Goal: Task Accomplishment & Management: Manage account settings

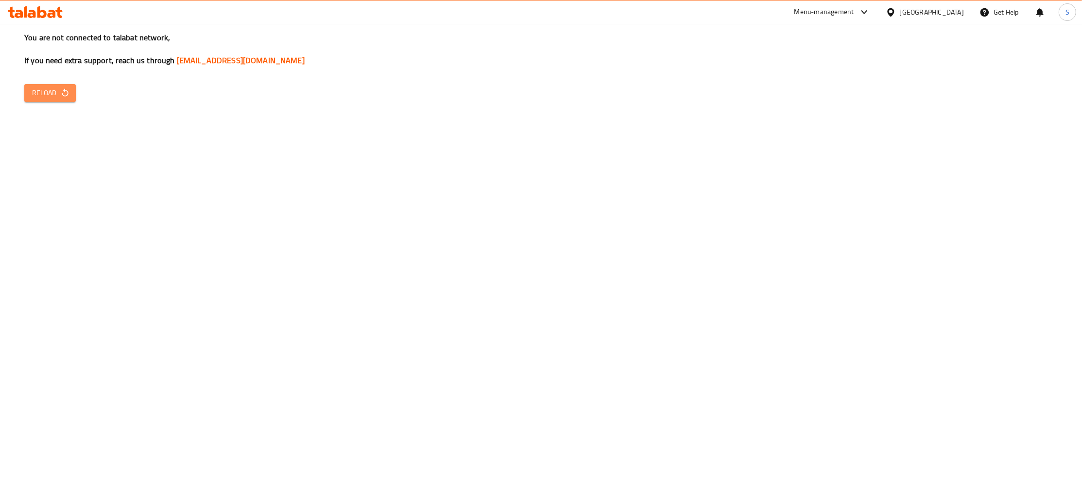
click at [55, 91] on span "Reload" at bounding box center [50, 93] width 36 height 12
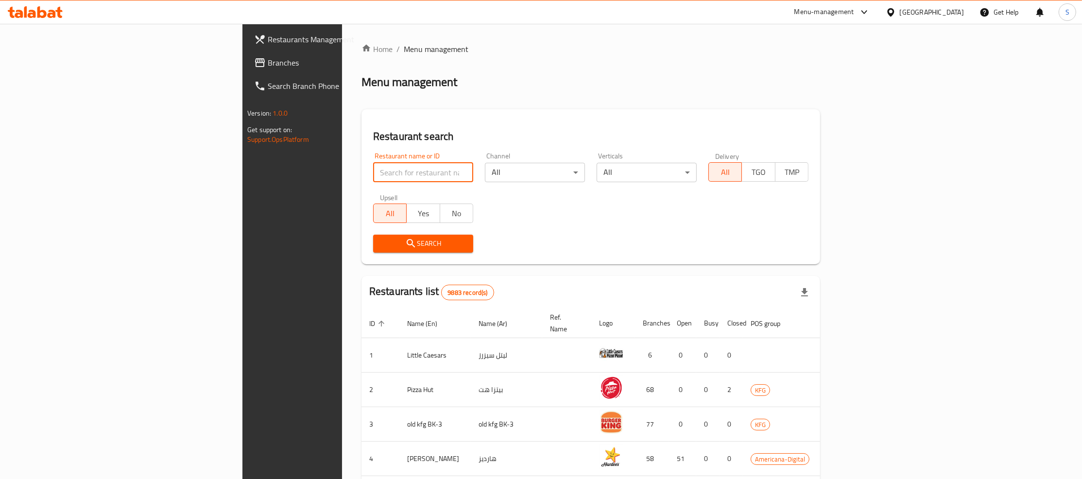
click at [373, 178] on input "search" at bounding box center [423, 172] width 100 height 19
paste input "Watan sweet"
type input "Watan sweet"
click button "Search" at bounding box center [423, 244] width 100 height 18
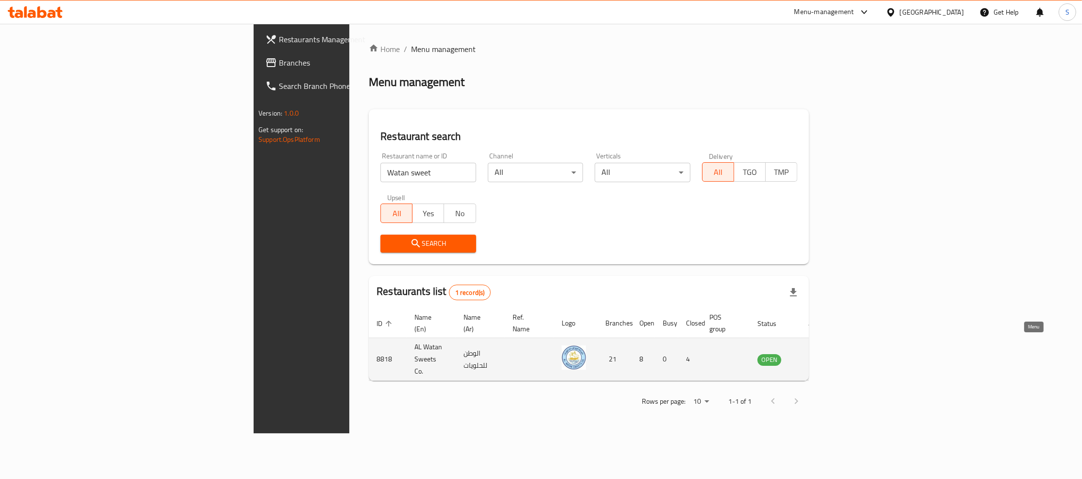
click at [820, 354] on icon "enhanced table" at bounding box center [814, 360] width 12 height 12
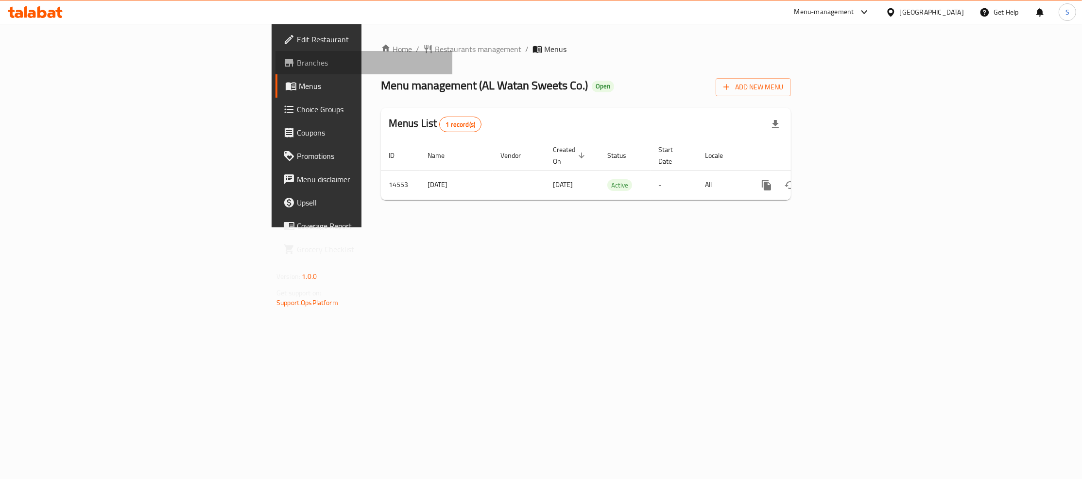
click at [297, 62] on span "Branches" at bounding box center [371, 63] width 148 height 12
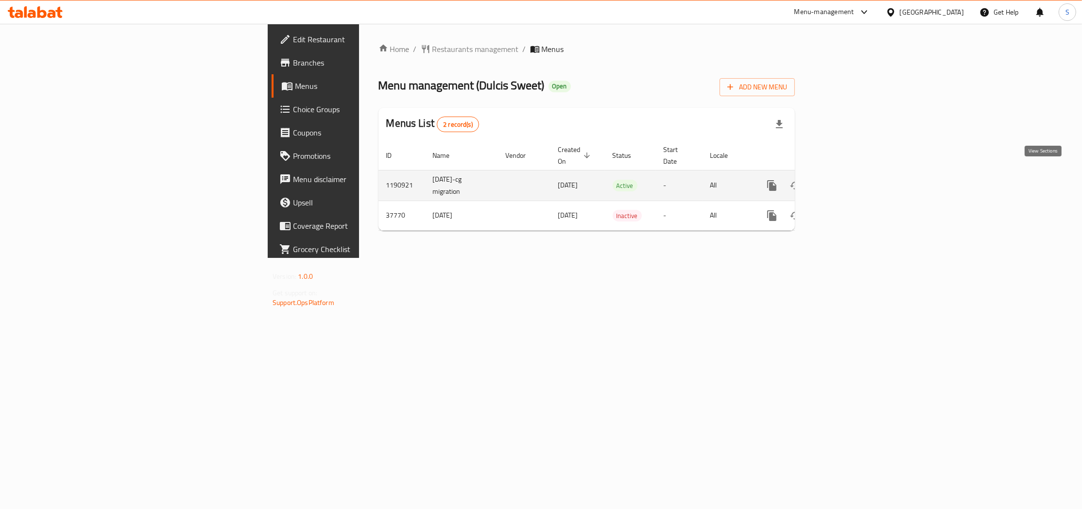
click at [846, 181] on icon "enhanced table" at bounding box center [842, 185] width 9 height 9
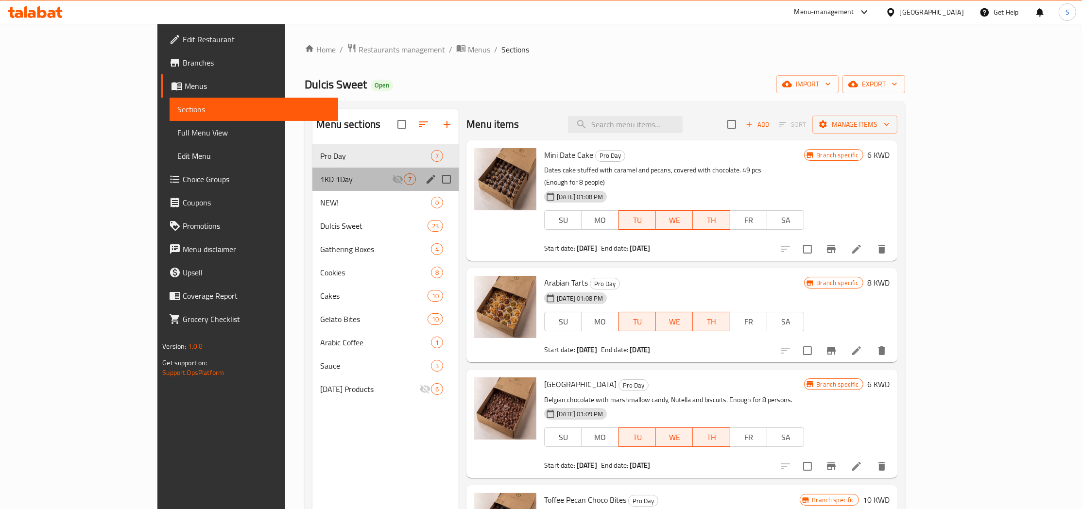
click at [312, 170] on div "1KD 1Day 7" at bounding box center [385, 179] width 146 height 23
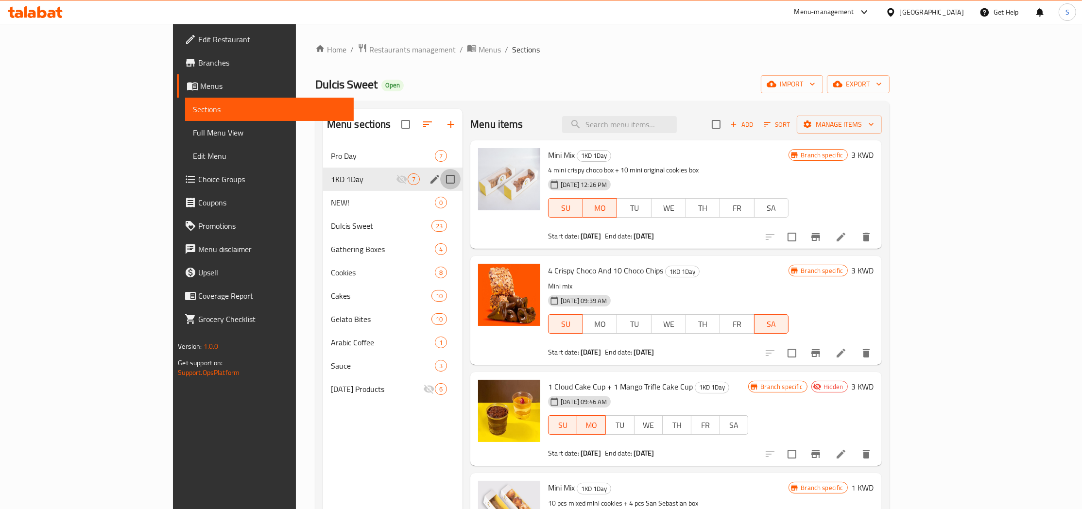
click at [440, 182] on input "Menu sections" at bounding box center [450, 179] width 20 height 20
checkbox input "true"
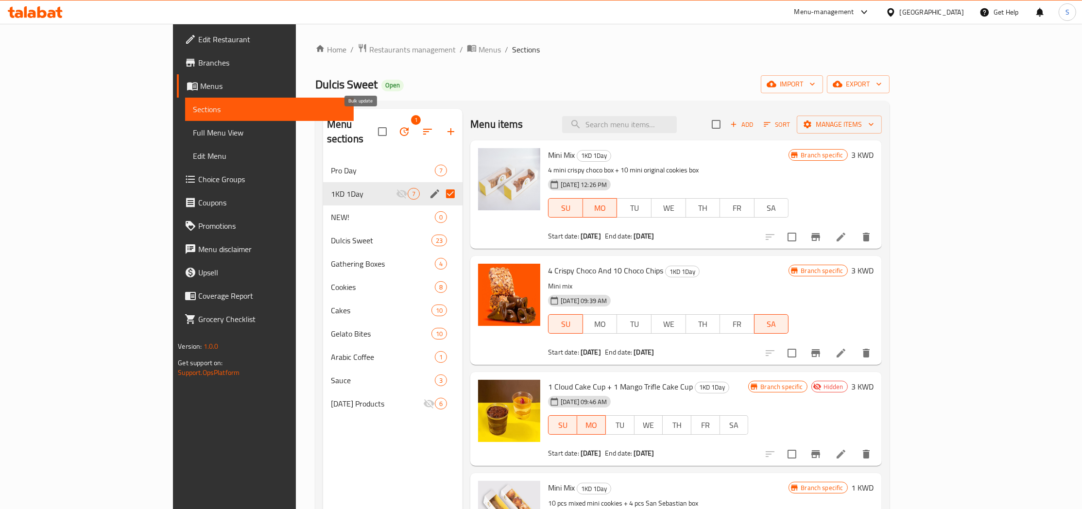
click at [393, 131] on button "button" at bounding box center [404, 131] width 23 height 23
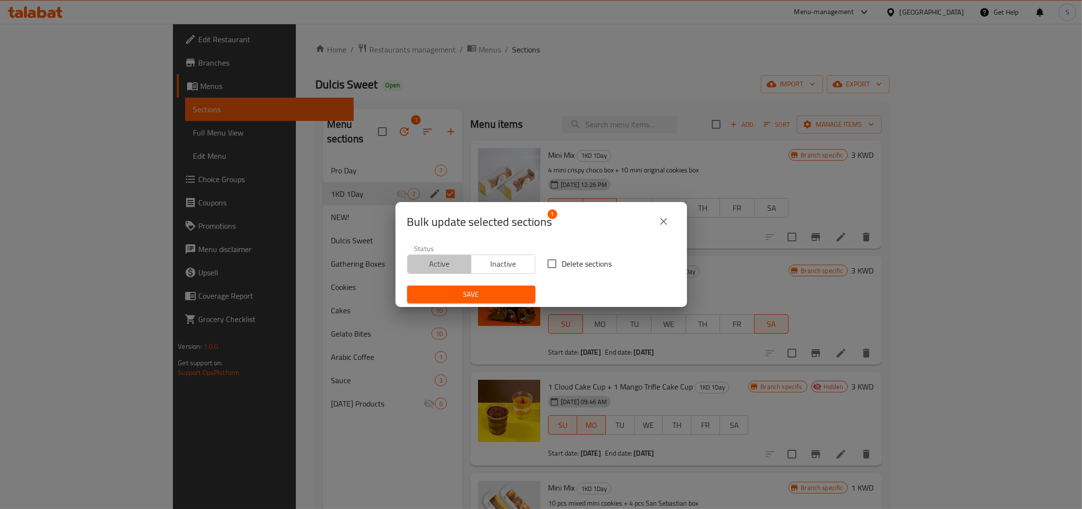
click at [435, 260] on span "Active" at bounding box center [439, 264] width 56 height 14
click at [512, 298] on span "Save" at bounding box center [471, 295] width 113 height 12
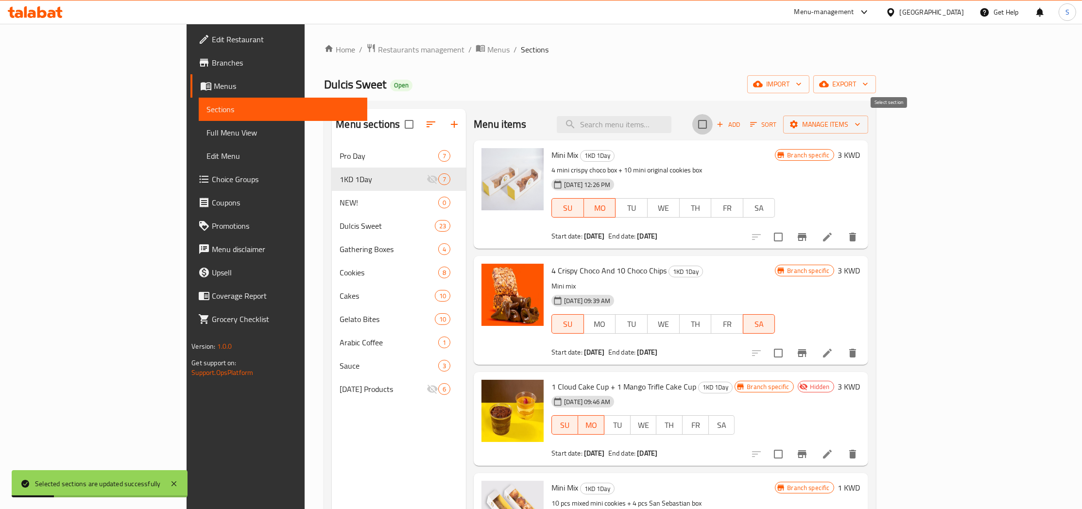
click at [713, 123] on input "checkbox" at bounding box center [702, 124] width 20 height 20
checkbox input "true"
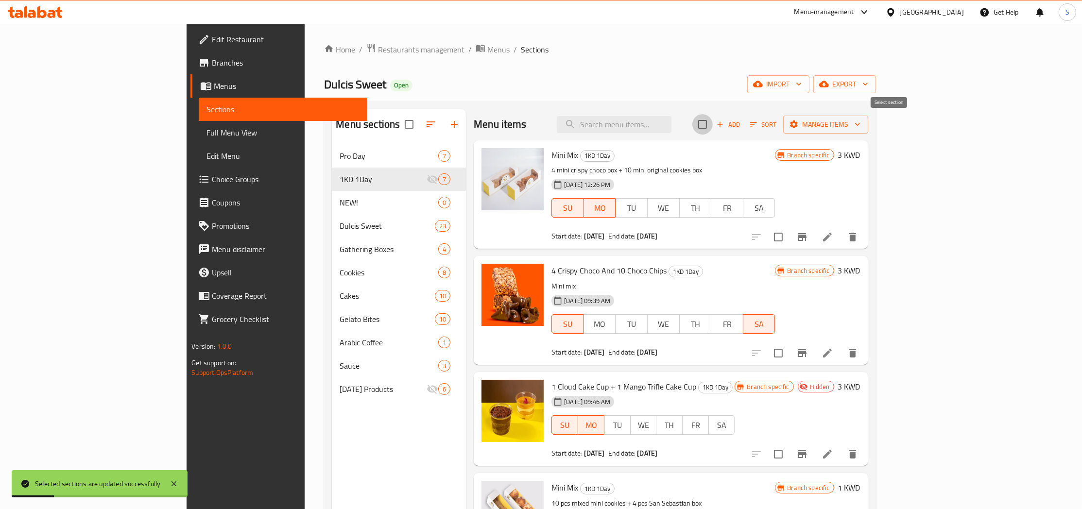
checkbox input "true"
click at [789, 239] on input "checkbox" at bounding box center [778, 237] width 20 height 20
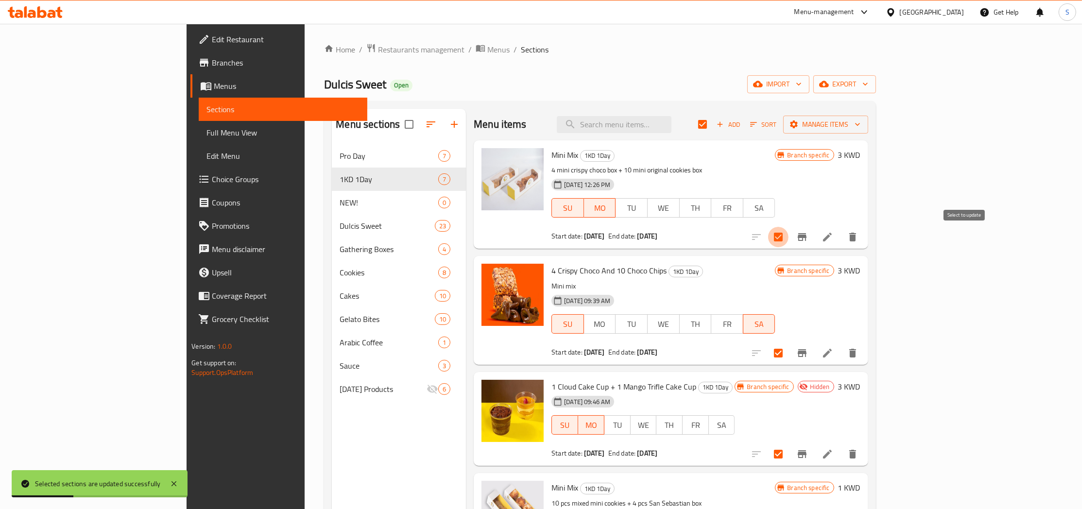
checkbox input "false"
click at [868, 119] on button "Manage items" at bounding box center [825, 125] width 85 height 18
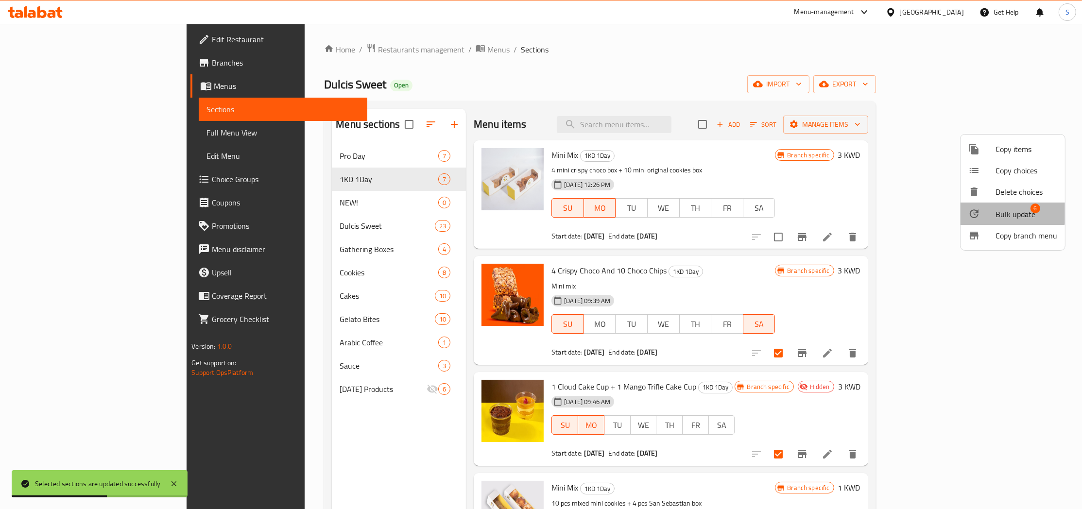
click at [1003, 208] on span "Bulk update" at bounding box center [1015, 214] width 40 height 12
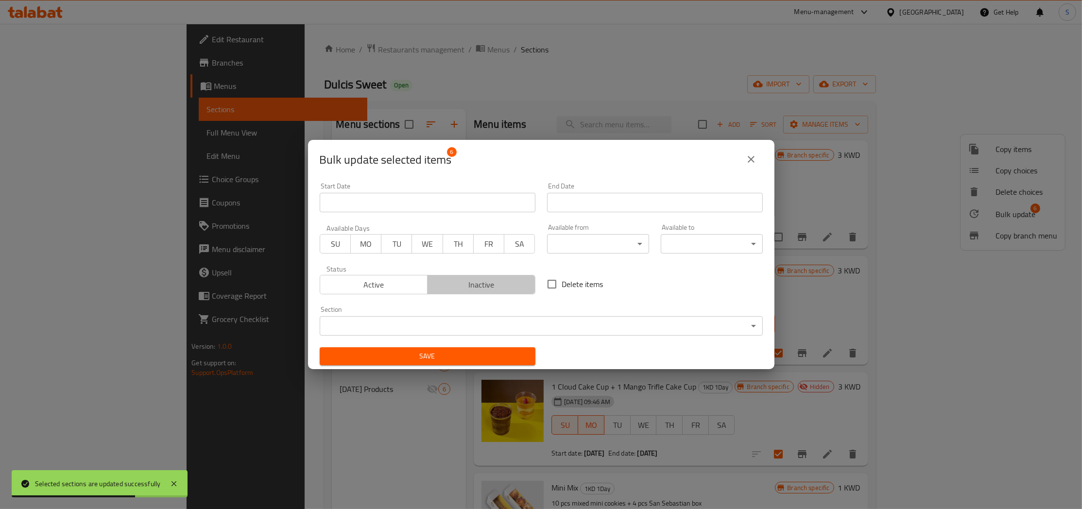
click at [458, 279] on span "Inactive" at bounding box center [481, 285] width 100 height 14
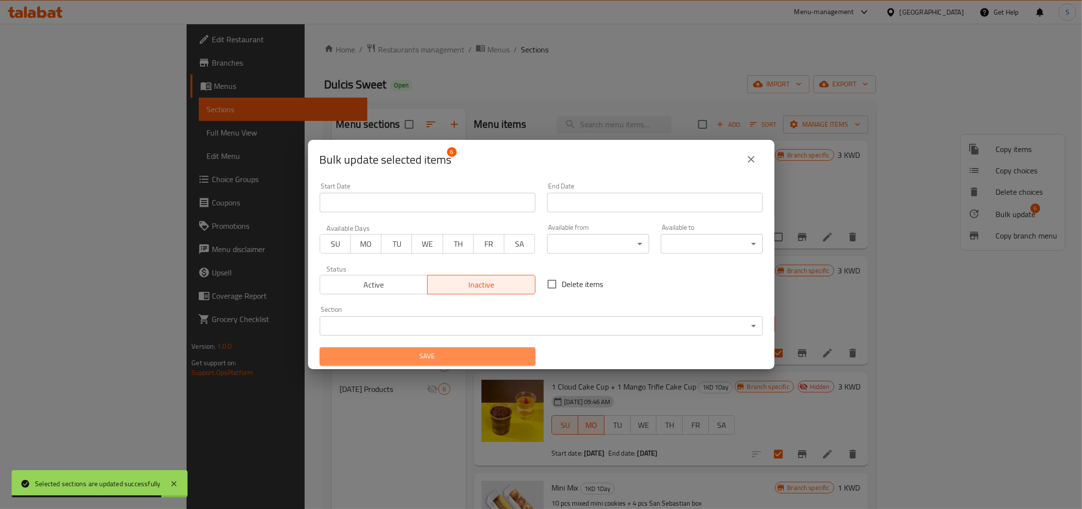
click at [458, 352] on span "Save" at bounding box center [427, 356] width 200 height 12
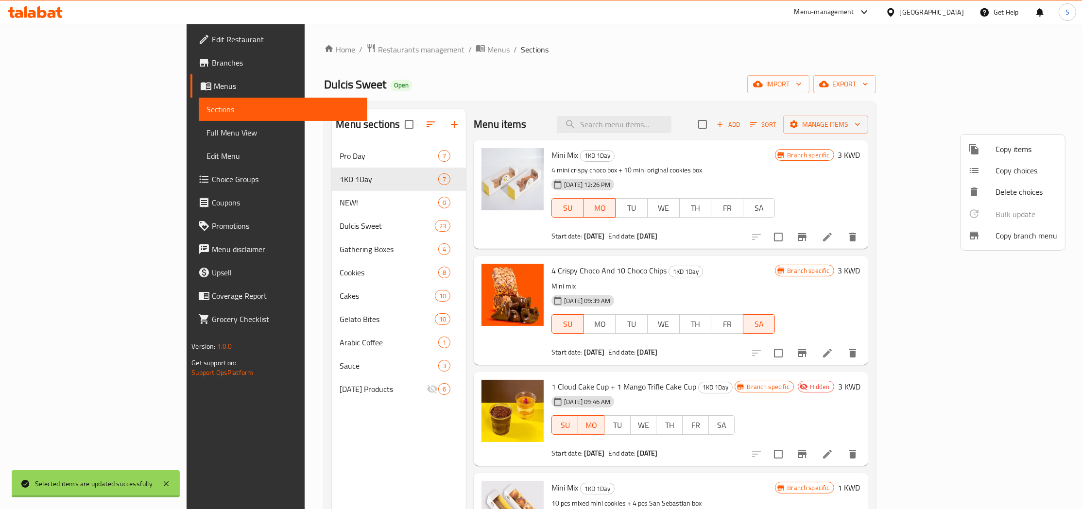
checkbox input "false"
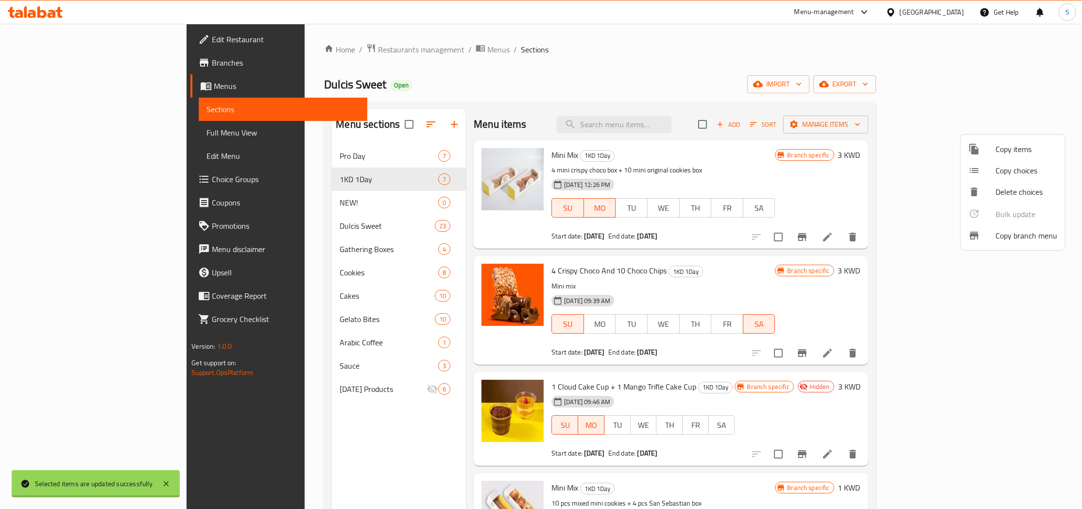
checkbox input "false"
click at [827, 181] on div at bounding box center [541, 254] width 1082 height 509
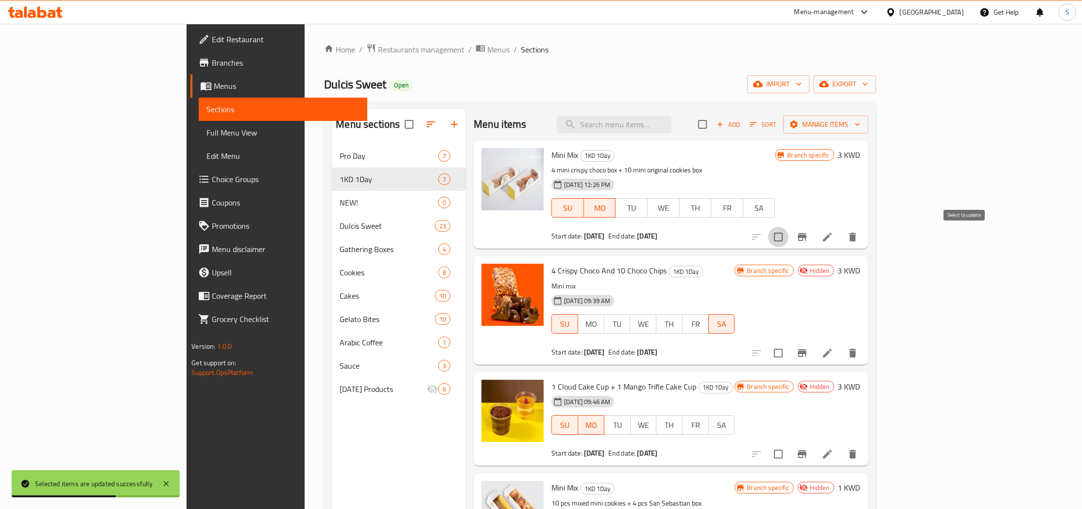
click at [789, 234] on input "checkbox" at bounding box center [778, 237] width 20 height 20
checkbox input "true"
click at [860, 126] on span "Manage items" at bounding box center [825, 125] width 69 height 12
click at [1010, 206] on li "Bulk update 1" at bounding box center [1012, 214] width 104 height 22
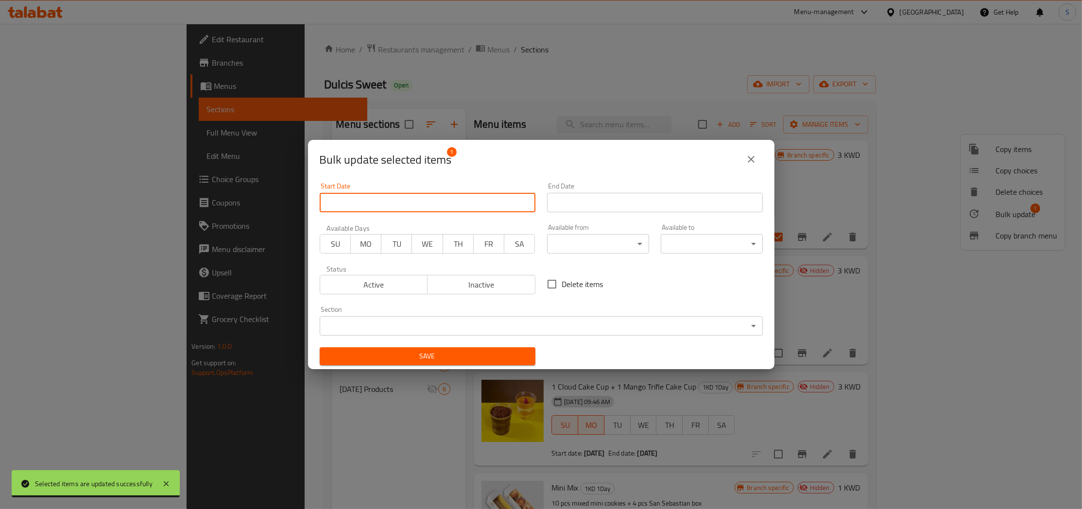
click at [485, 206] on input "Start Date" at bounding box center [428, 202] width 216 height 19
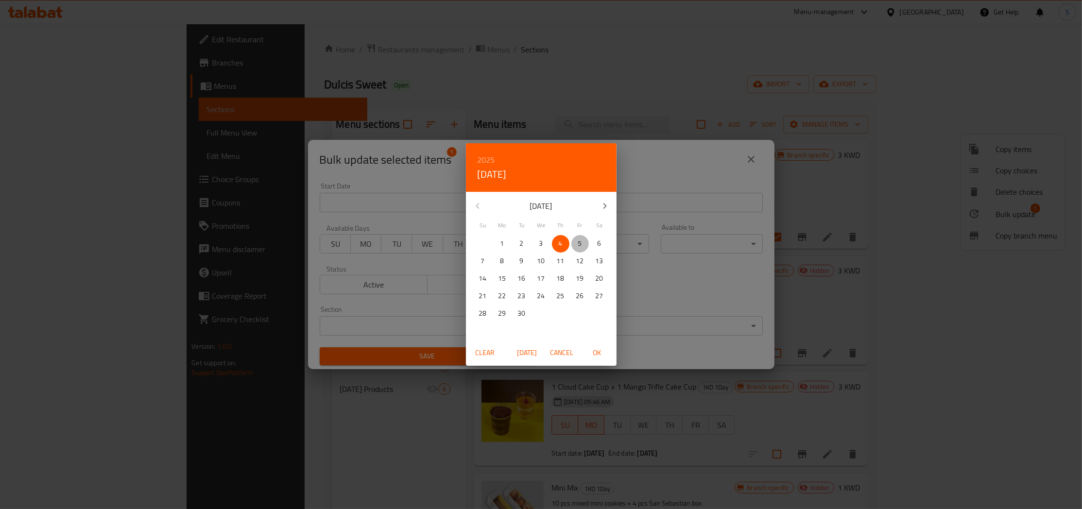
click at [579, 246] on p "5" at bounding box center [580, 244] width 4 height 12
click at [597, 355] on span "OK" at bounding box center [596, 353] width 23 height 12
type input "[DATE]"
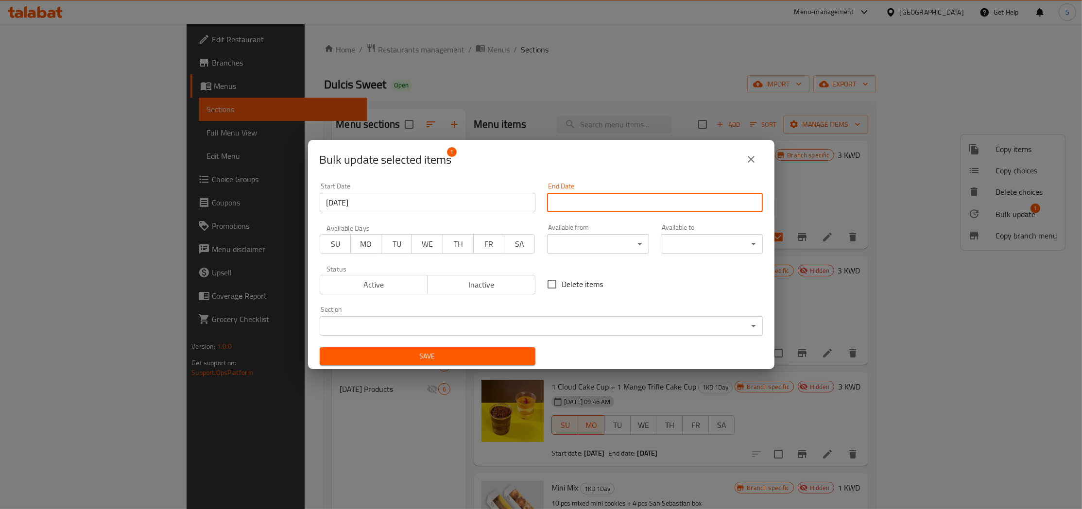
click at [649, 206] on input "Start Date" at bounding box center [655, 202] width 216 height 19
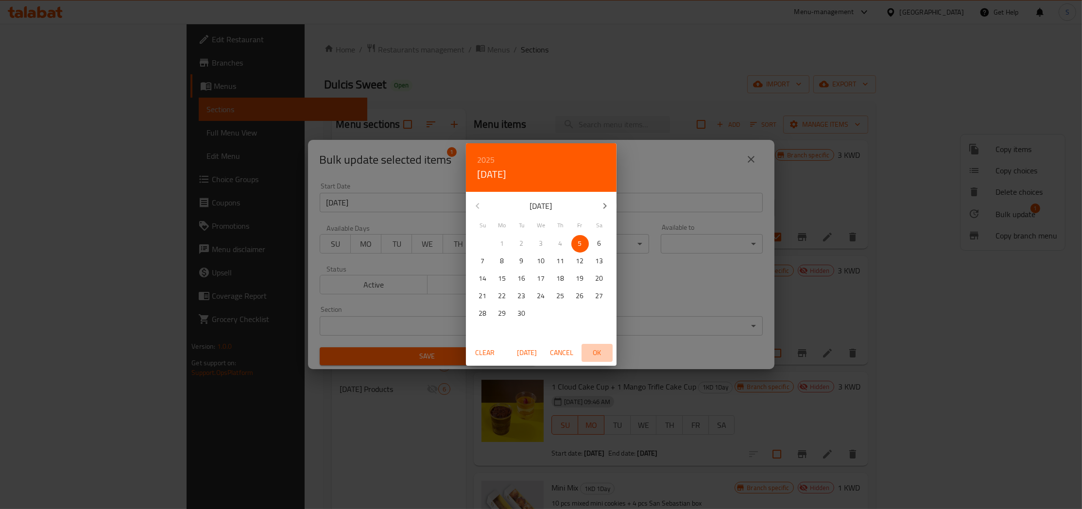
click at [595, 350] on span "OK" at bounding box center [596, 353] width 23 height 12
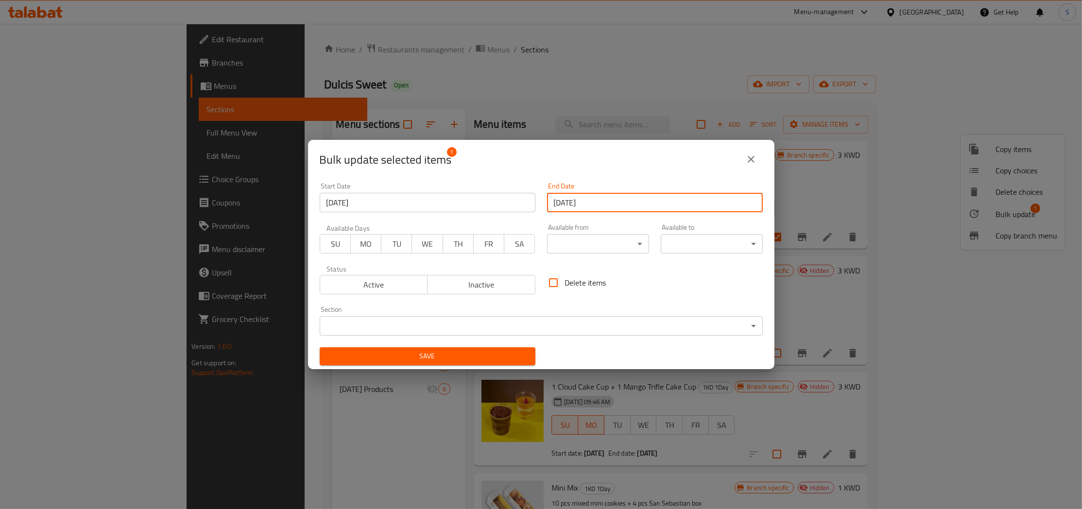
type input "[DATE]"
click at [456, 244] on span "TH" at bounding box center [458, 244] width 23 height 14
click at [481, 243] on span "FR" at bounding box center [489, 244] width 23 height 14
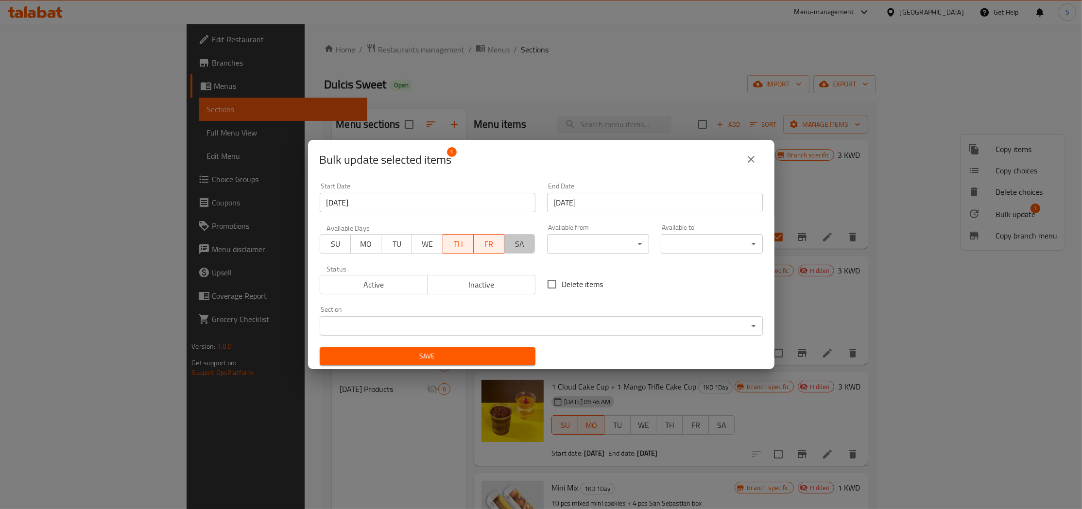
click at [513, 245] on span "SA" at bounding box center [519, 244] width 23 height 14
click at [453, 246] on span "TH" at bounding box center [458, 244] width 23 height 14
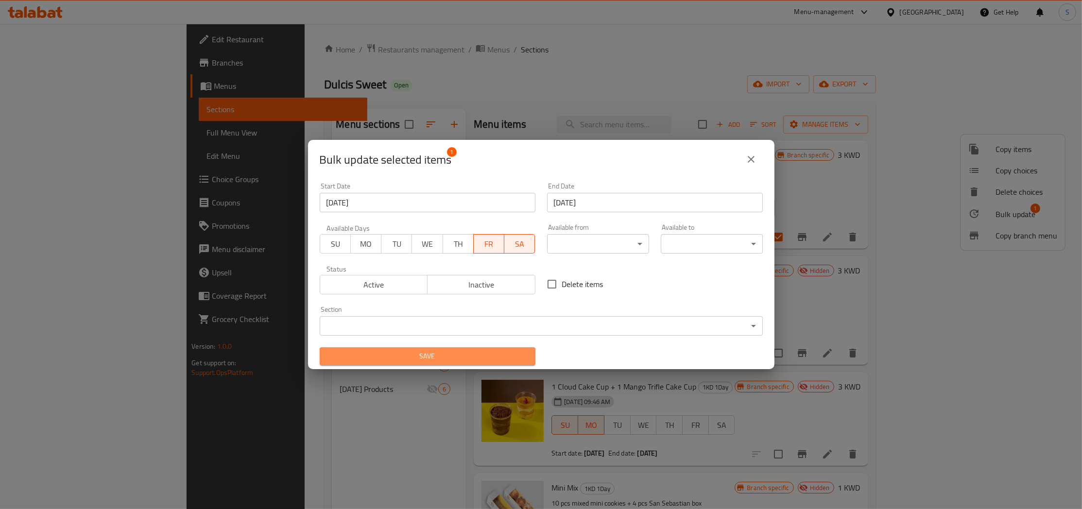
click at [482, 354] on span "Save" at bounding box center [427, 356] width 200 height 12
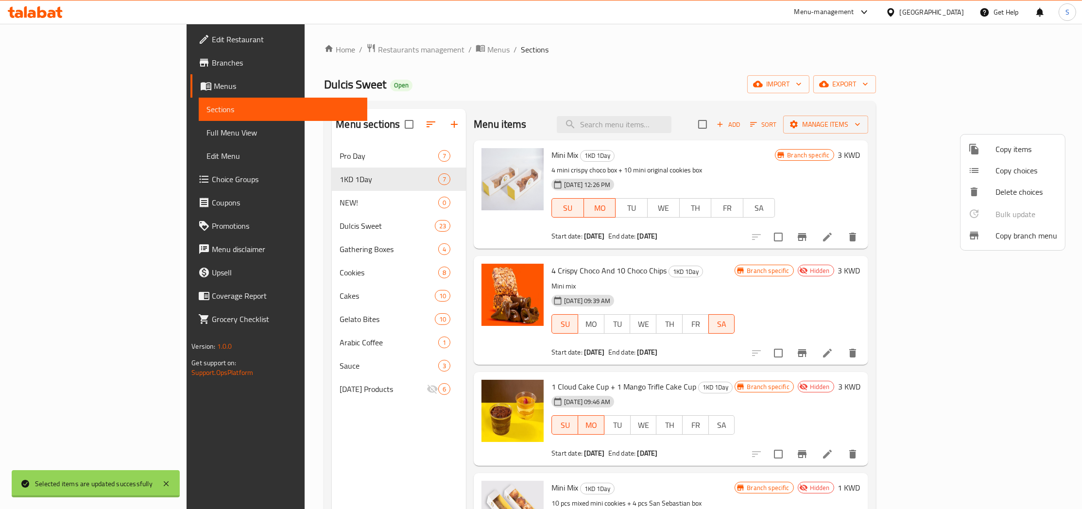
checkbox input "false"
click at [846, 171] on div at bounding box center [541, 254] width 1082 height 509
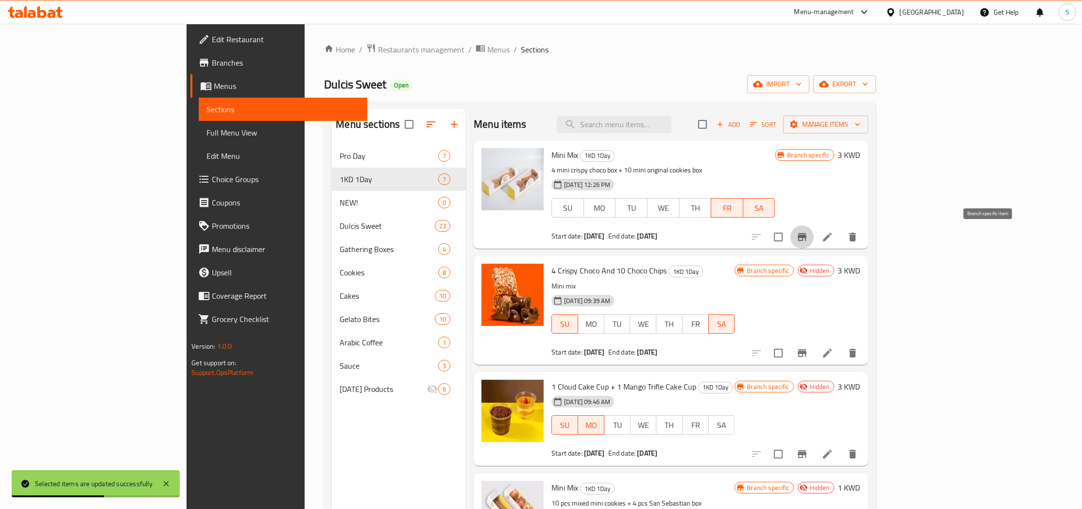
click at [806, 236] on icon "Branch-specific-item" at bounding box center [802, 237] width 9 height 8
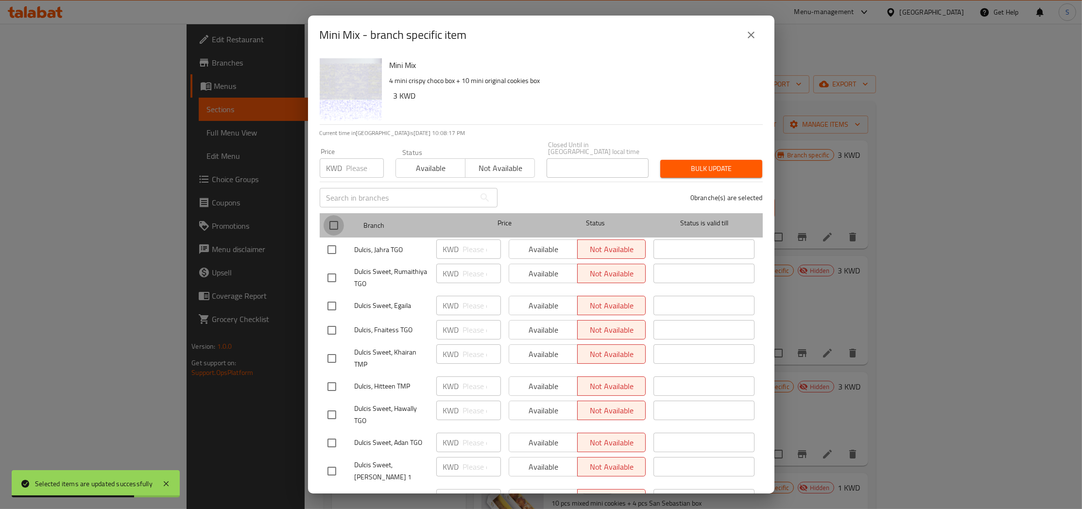
click at [336, 215] on input "checkbox" at bounding box center [334, 225] width 20 height 20
checkbox input "true"
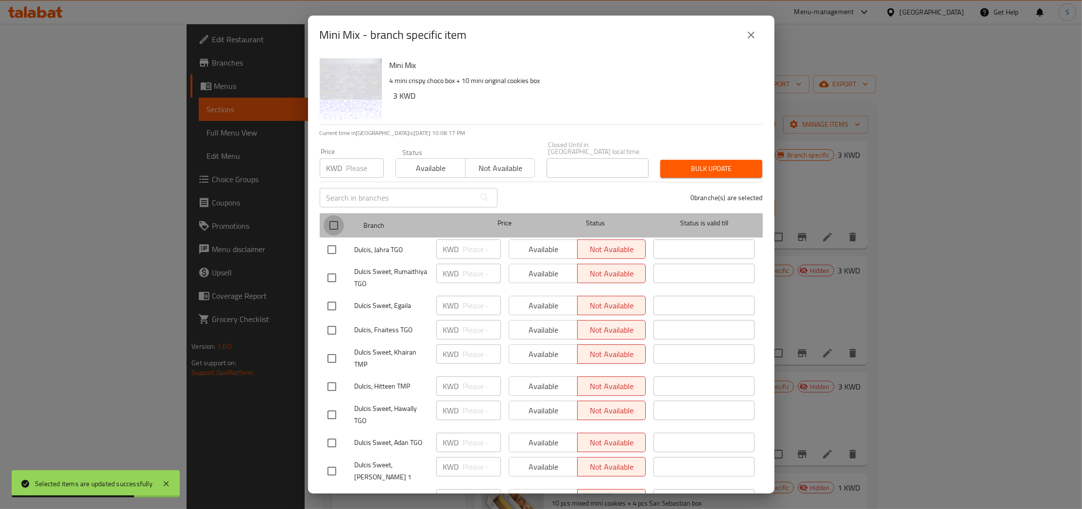
checkbox input "true"
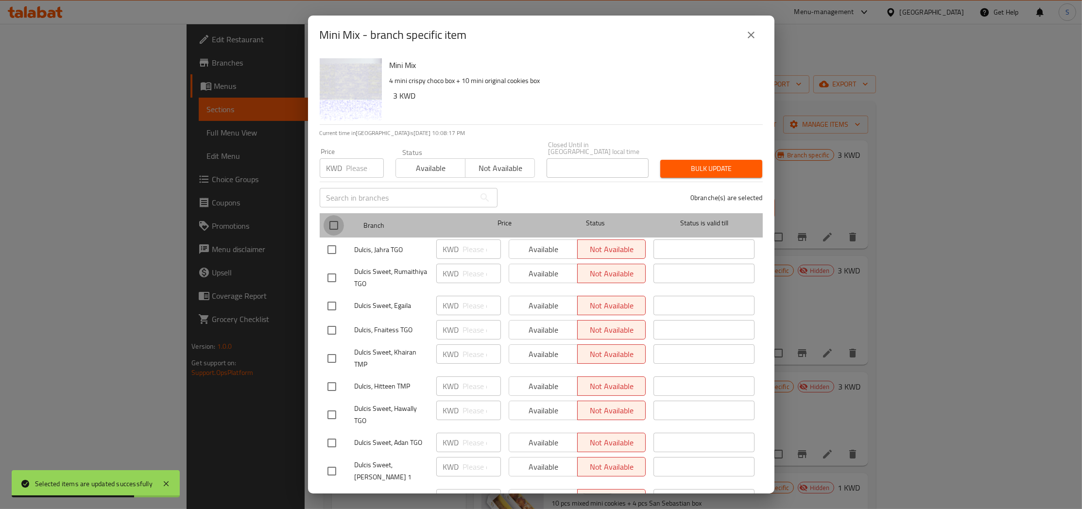
checkbox input "true"
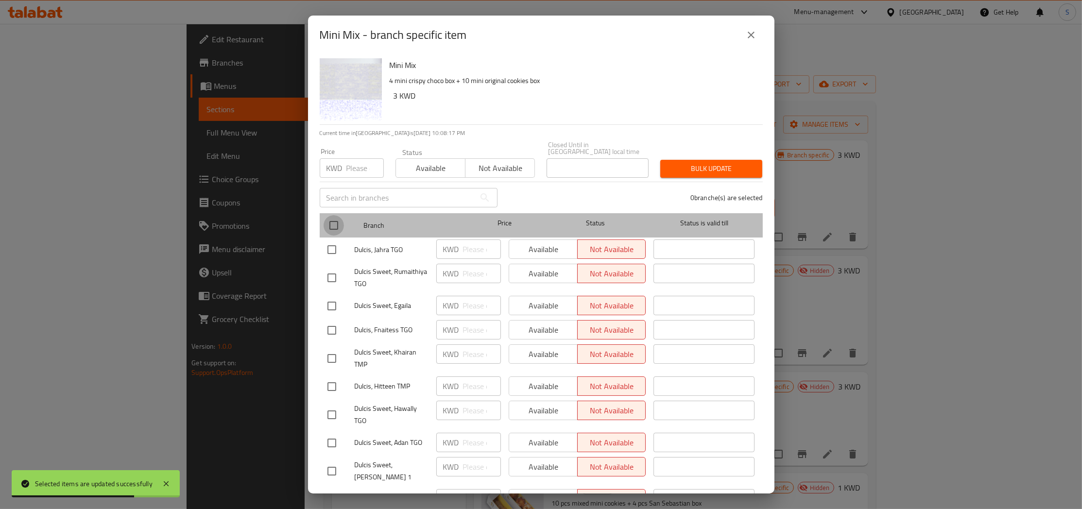
checkbox input "true"
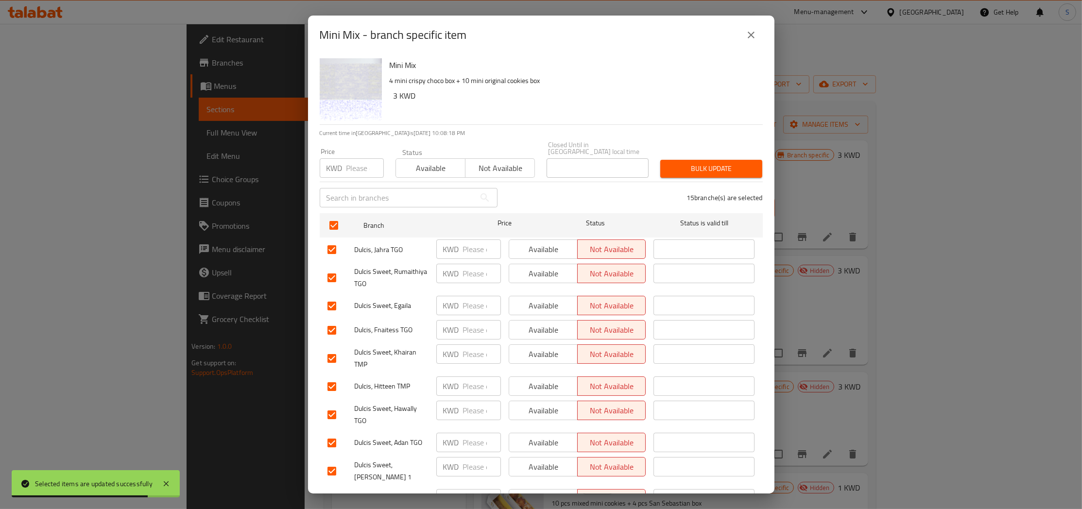
click at [433, 162] on span "Available" at bounding box center [431, 168] width 62 height 14
click at [691, 163] on span "Bulk update" at bounding box center [711, 169] width 86 height 12
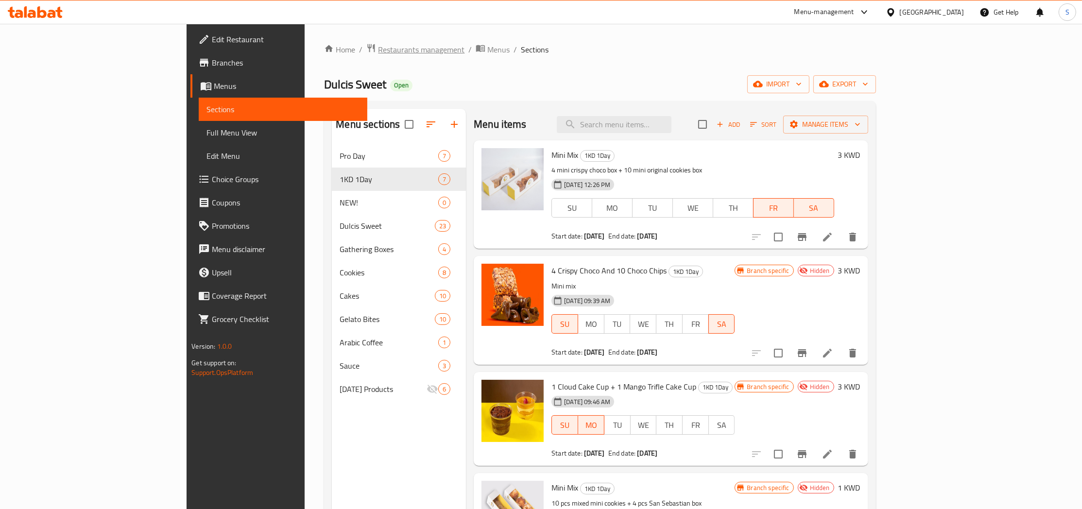
click at [378, 46] on span "Restaurants management" at bounding box center [421, 50] width 86 height 12
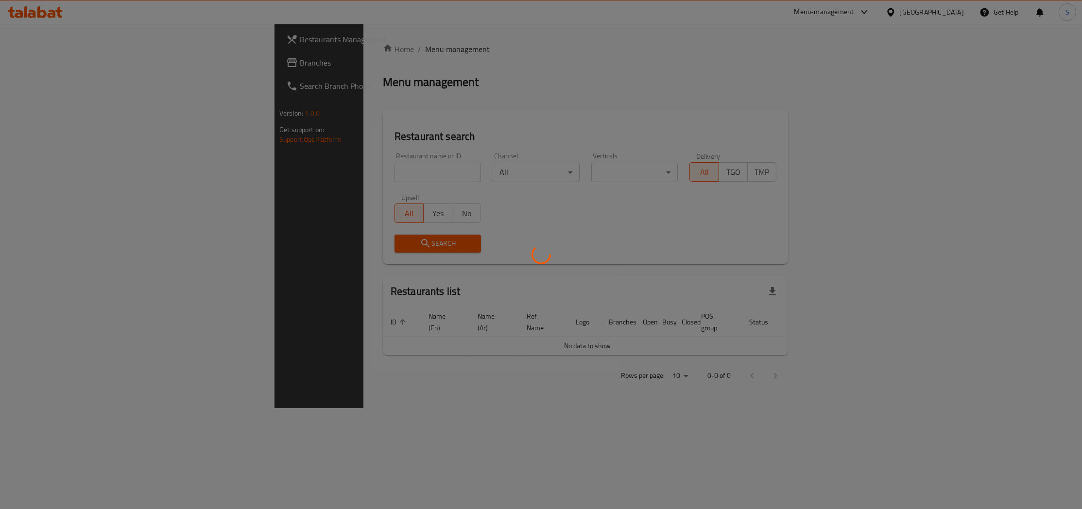
click at [324, 177] on div at bounding box center [541, 254] width 1082 height 509
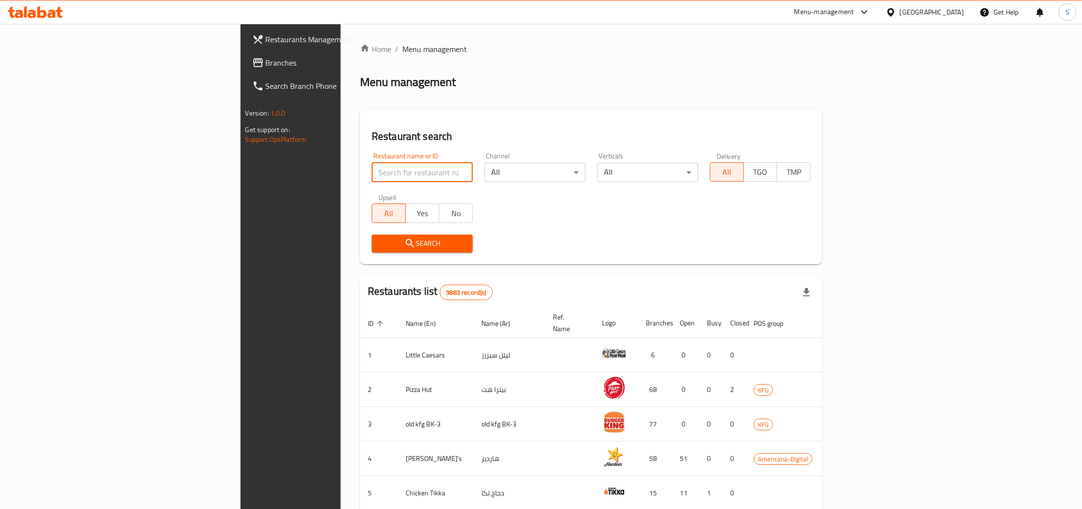
click at [372, 178] on input "search" at bounding box center [422, 172] width 101 height 19
type input "laven"
click button "Search" at bounding box center [422, 244] width 101 height 18
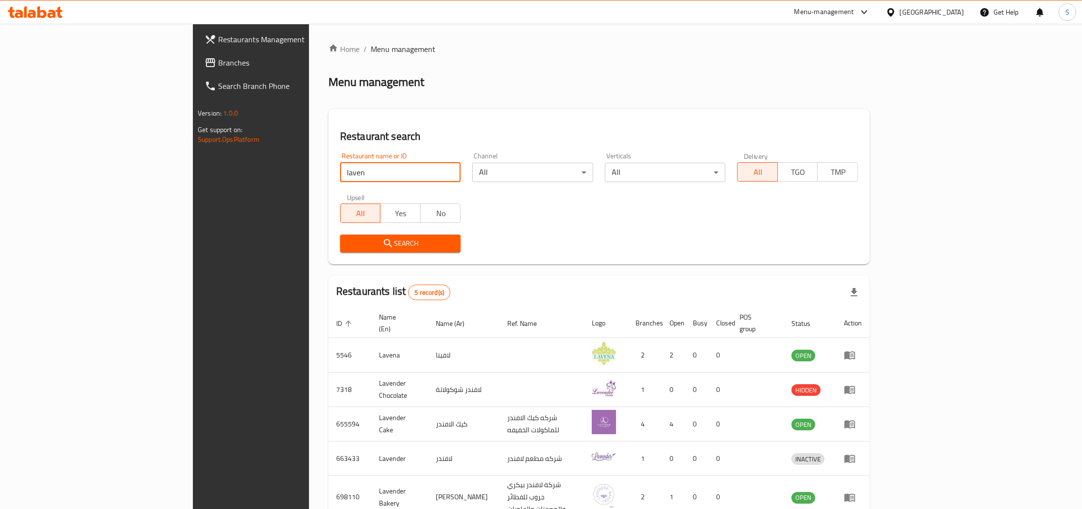
scroll to position [44, 0]
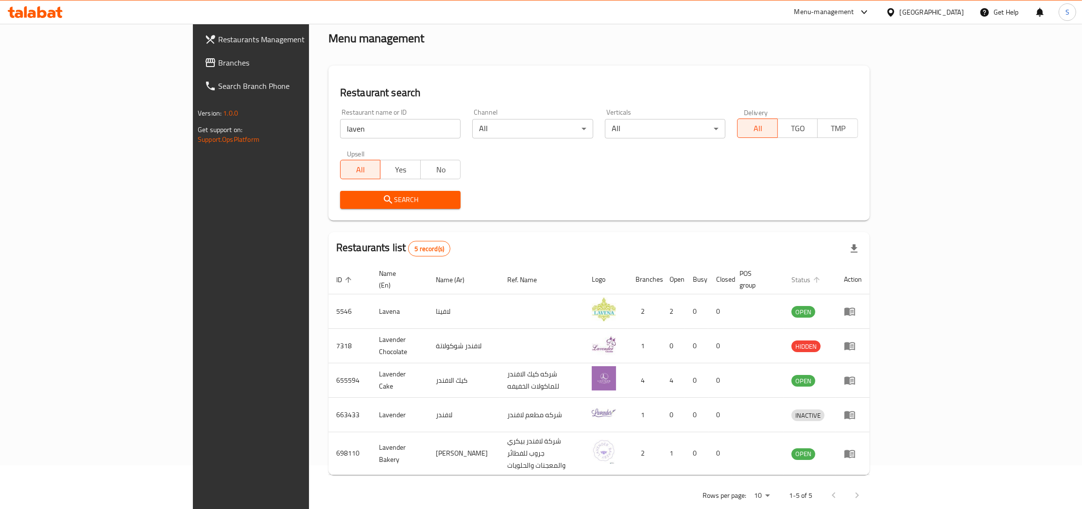
click at [823, 274] on span "Status" at bounding box center [807, 280] width 32 height 12
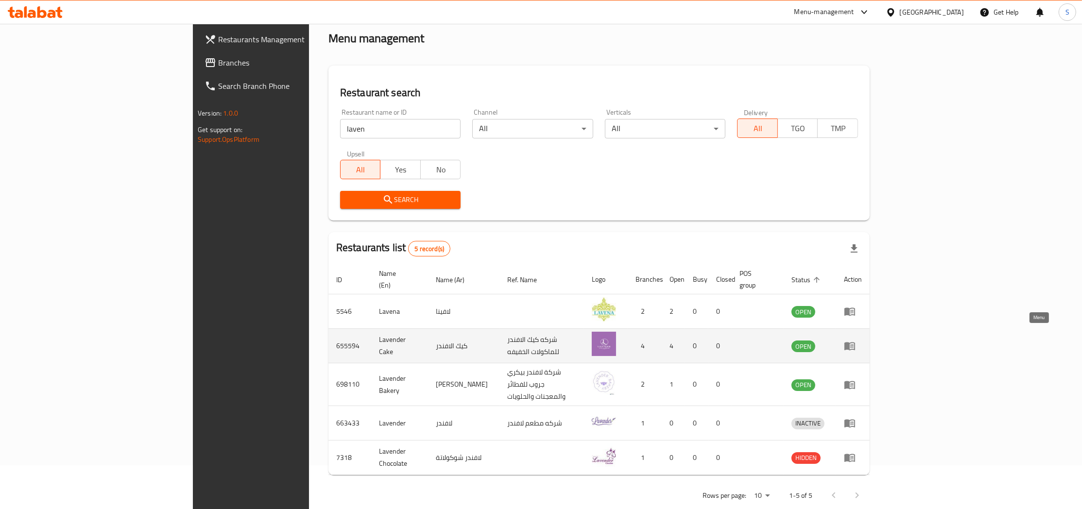
click at [855, 343] on icon "enhanced table" at bounding box center [849, 347] width 11 height 8
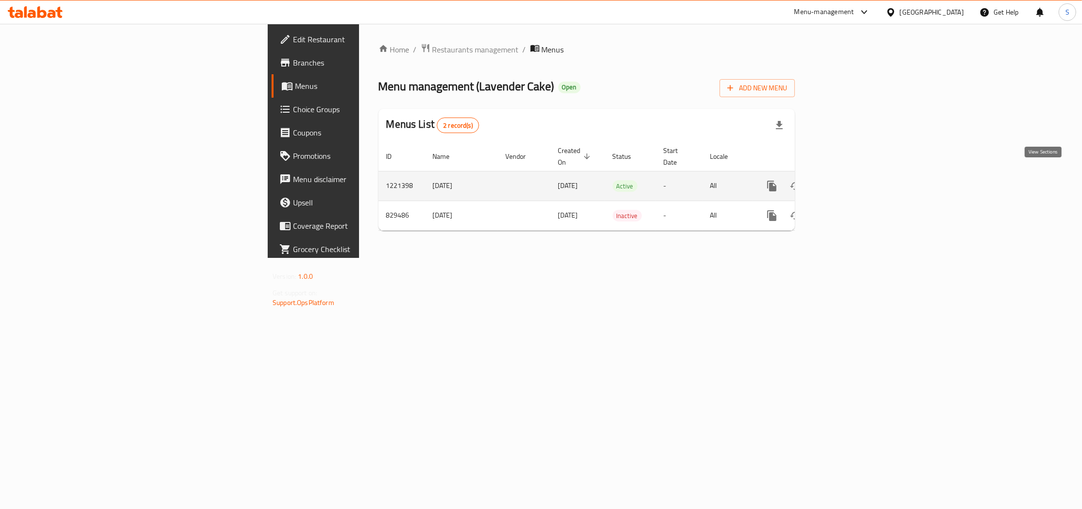
click at [846, 182] on icon "enhanced table" at bounding box center [842, 186] width 9 height 9
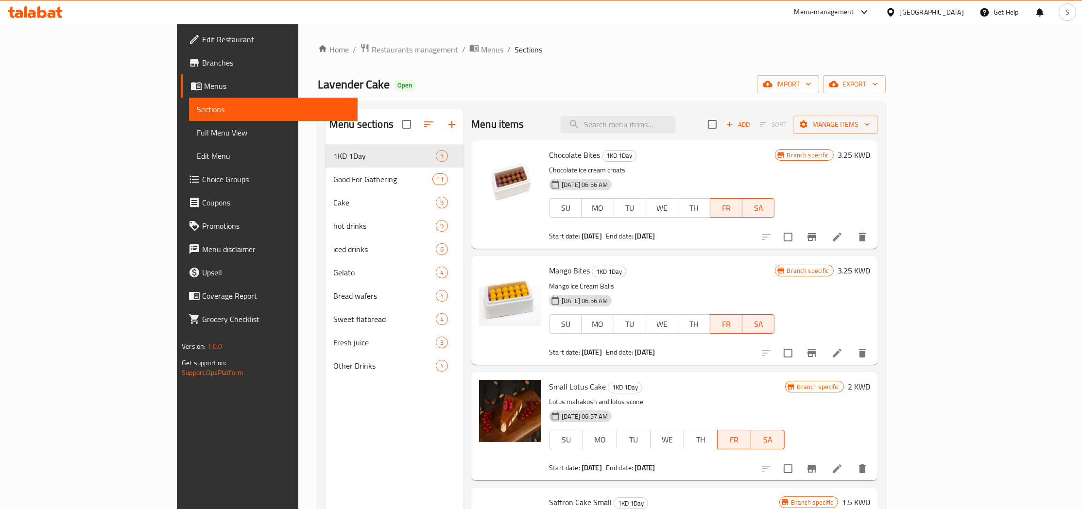
scroll to position [54, 0]
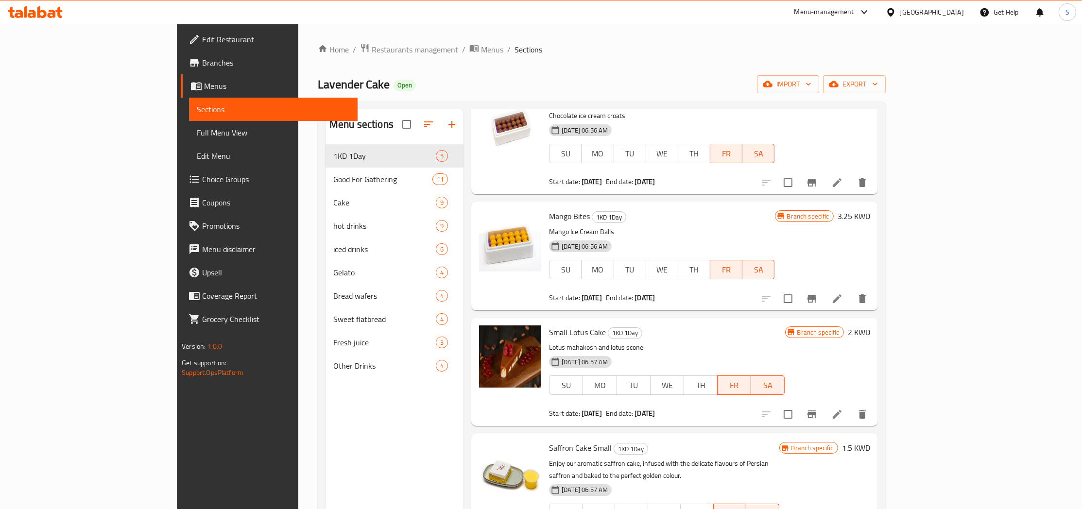
drag, startPoint x: 1055, startPoint y: 170, endPoint x: 1081, endPoint y: 282, distance: 114.9
click at [905, 282] on div "Home / Restaurants management / Menus / Sections Lavender Cake Open import expo…" at bounding box center [601, 334] width 607 height 621
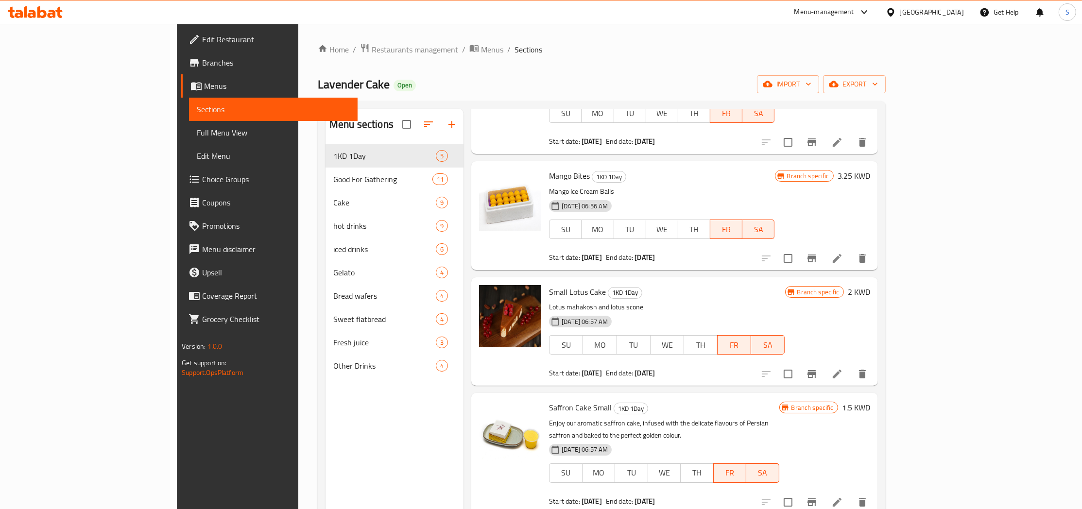
scroll to position [0, 0]
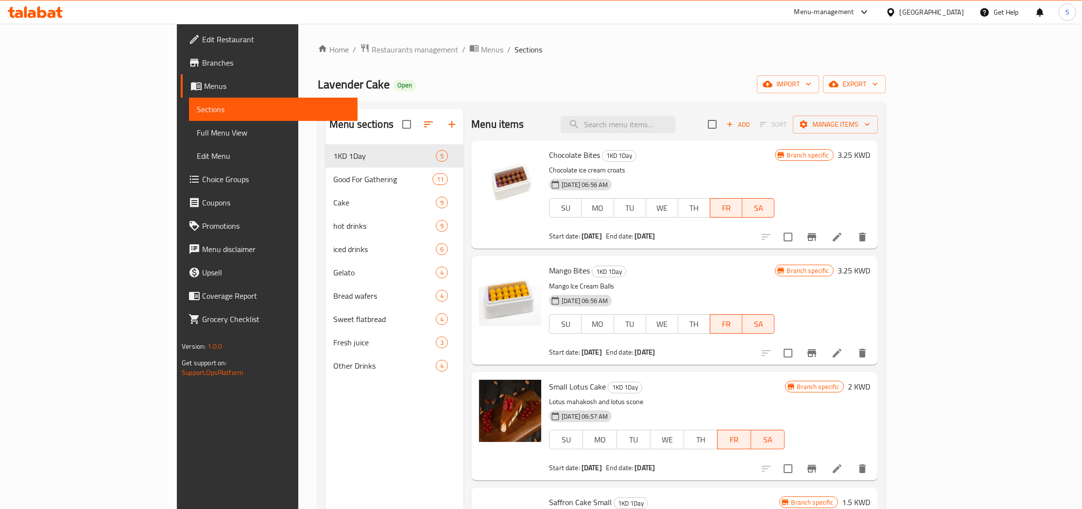
click at [778, 68] on div "Home / Restaurants management / Menus / Sections Lavender Cake Open import expo…" at bounding box center [602, 334] width 568 height 583
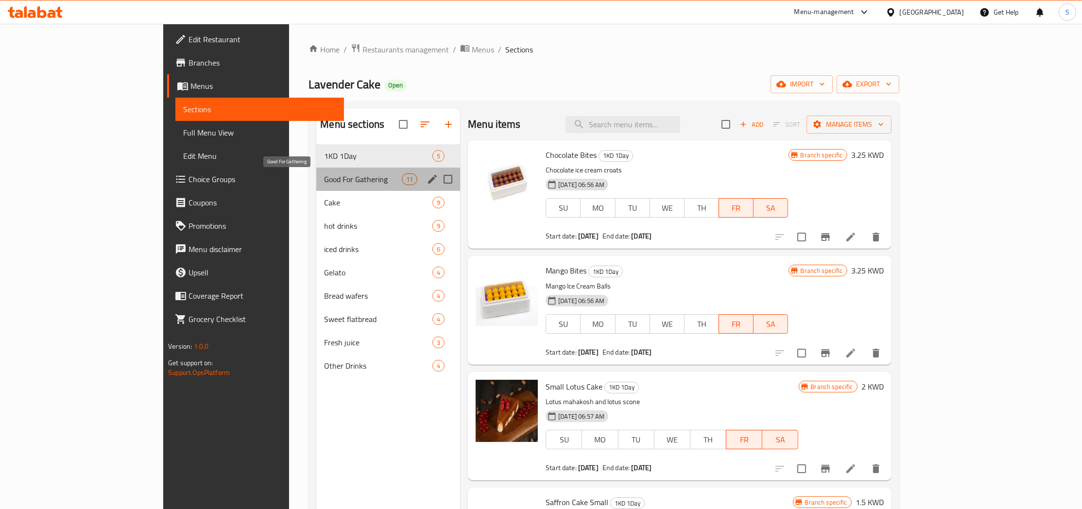
click at [324, 177] on span "Good For Gathering" at bounding box center [363, 179] width 78 height 12
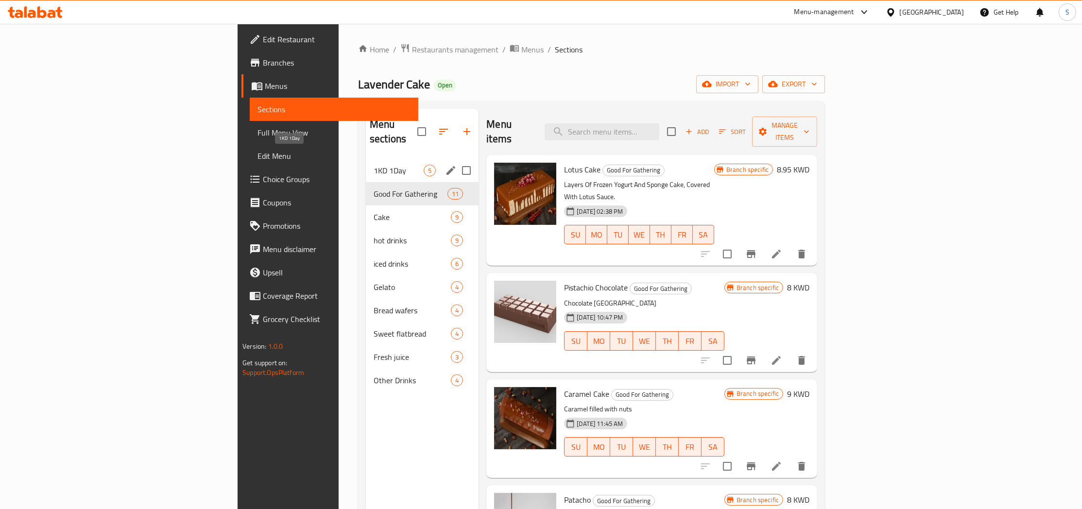
click at [374, 165] on span "1KD 1Day" at bounding box center [399, 171] width 50 height 12
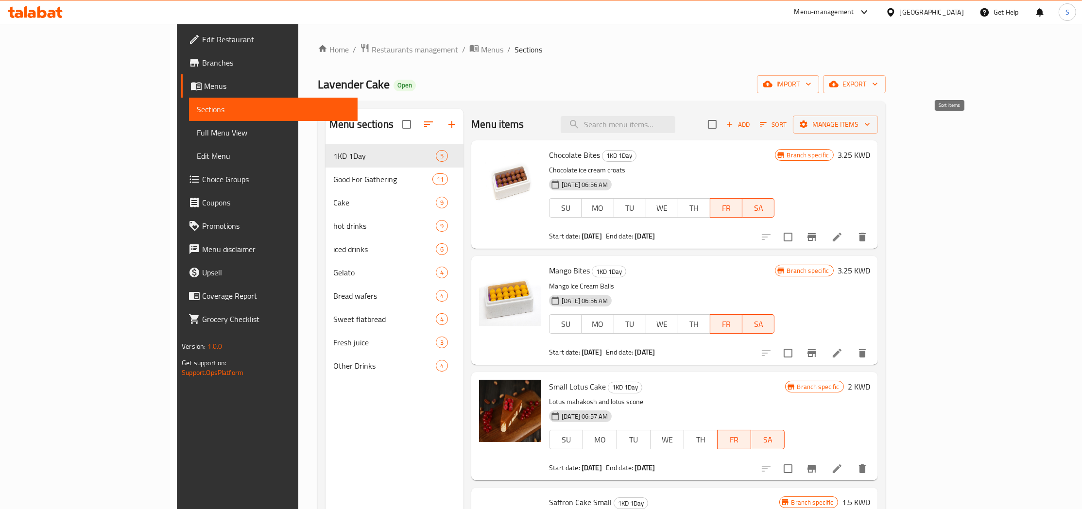
click at [787, 123] on span "Sort" at bounding box center [773, 124] width 27 height 11
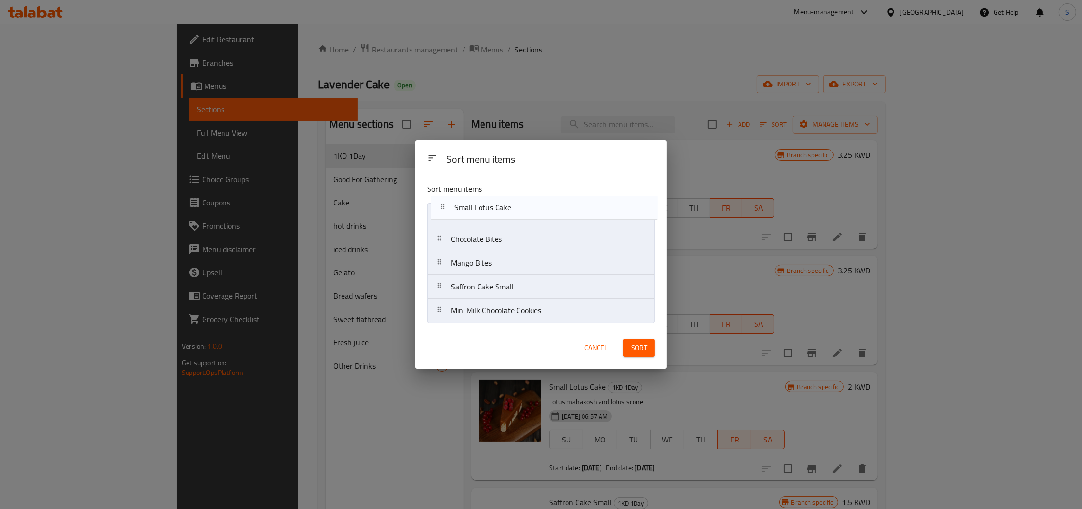
drag, startPoint x: 510, startPoint y: 265, endPoint x: 513, endPoint y: 207, distance: 57.9
click at [513, 207] on nav "Chocolate Bites Mango Bites Small Lotus Cake Saffron Cake Small Mini Milk Choco…" at bounding box center [541, 263] width 228 height 120
drag, startPoint x: 515, startPoint y: 286, endPoint x: 517, endPoint y: 280, distance: 6.1
click at [517, 280] on nav "Small Lotus Cake Chocolate Bites Mango Bites Saffron Cake Small Mini Milk Choco…" at bounding box center [541, 263] width 228 height 120
drag, startPoint x: 510, startPoint y: 321, endPoint x: 510, endPoint y: 247, distance: 74.3
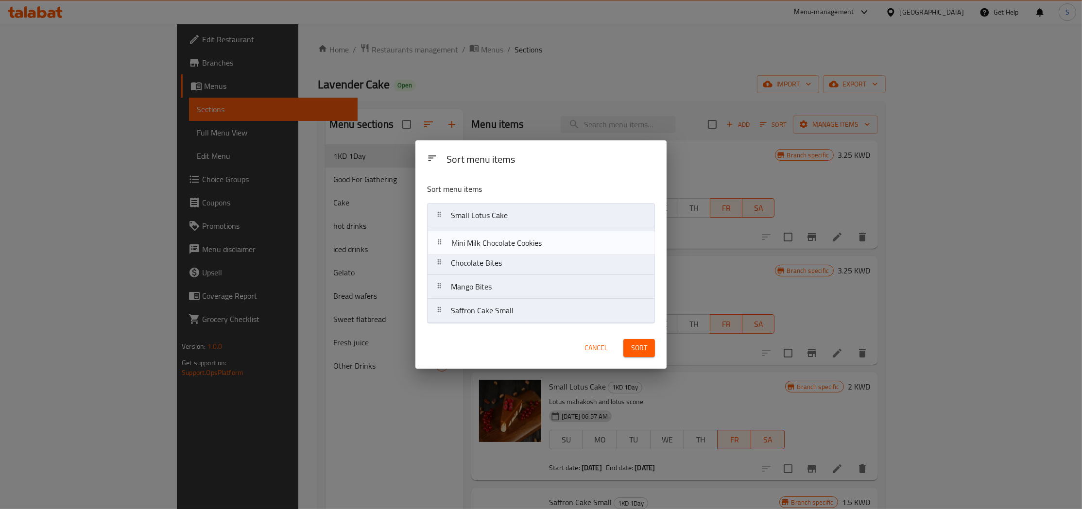
click at [510, 247] on nav "Small Lotus Cake Chocolate Bites Mango Bites Saffron Cake Small Mini Milk Choco…" at bounding box center [541, 263] width 228 height 120
drag, startPoint x: 514, startPoint y: 314, endPoint x: 514, endPoint y: 206, distance: 107.9
click at [514, 206] on nav "Small Lotus Cake Mini Milk Chocolate Cookies Chocolate Bites Mango Bites Saffro…" at bounding box center [541, 263] width 228 height 120
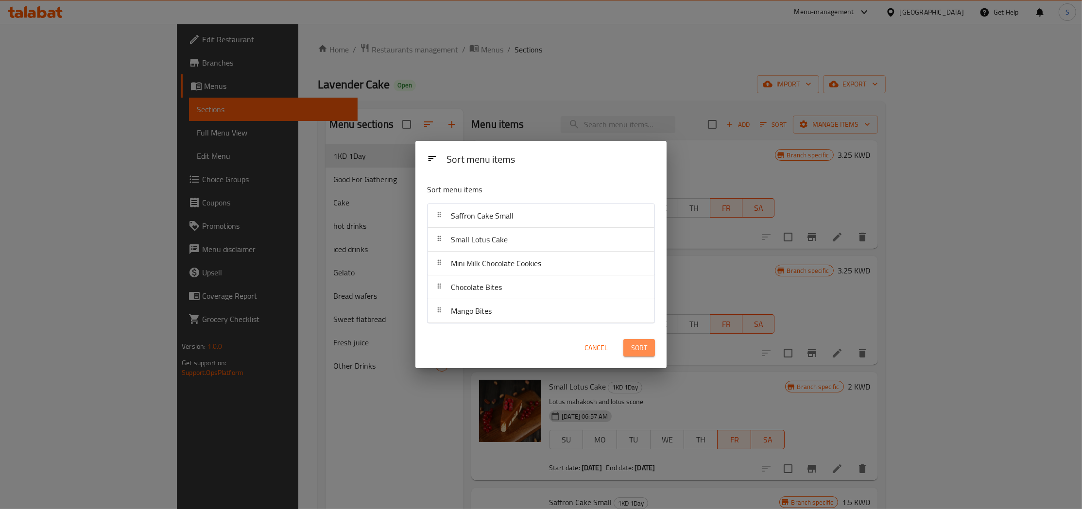
click at [637, 354] on span "Sort" at bounding box center [639, 348] width 16 height 12
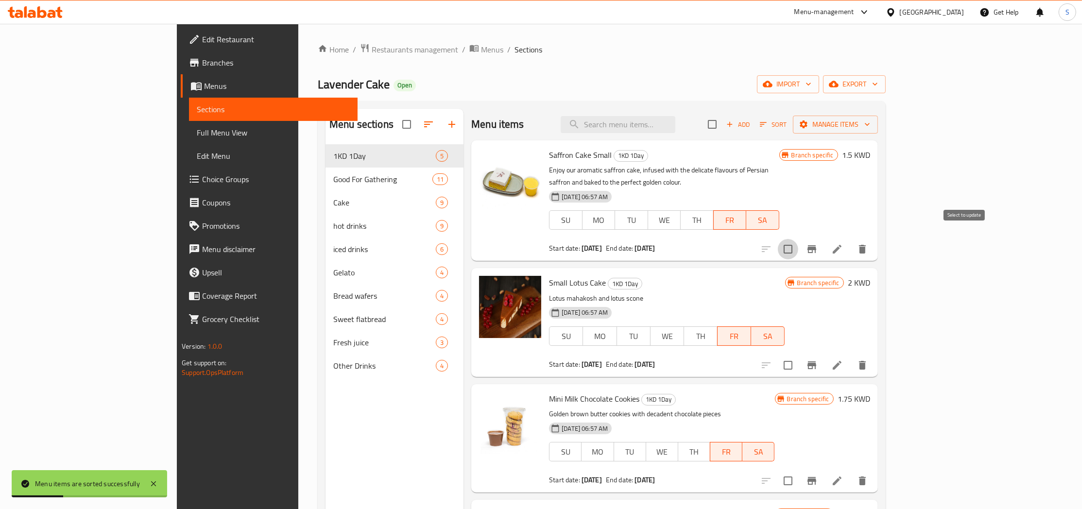
click at [798, 244] on input "checkbox" at bounding box center [788, 249] width 20 height 20
checkbox input "true"
click at [798, 355] on input "checkbox" at bounding box center [788, 365] width 20 height 20
checkbox input "true"
click at [798, 471] on input "checkbox" at bounding box center [788, 481] width 20 height 20
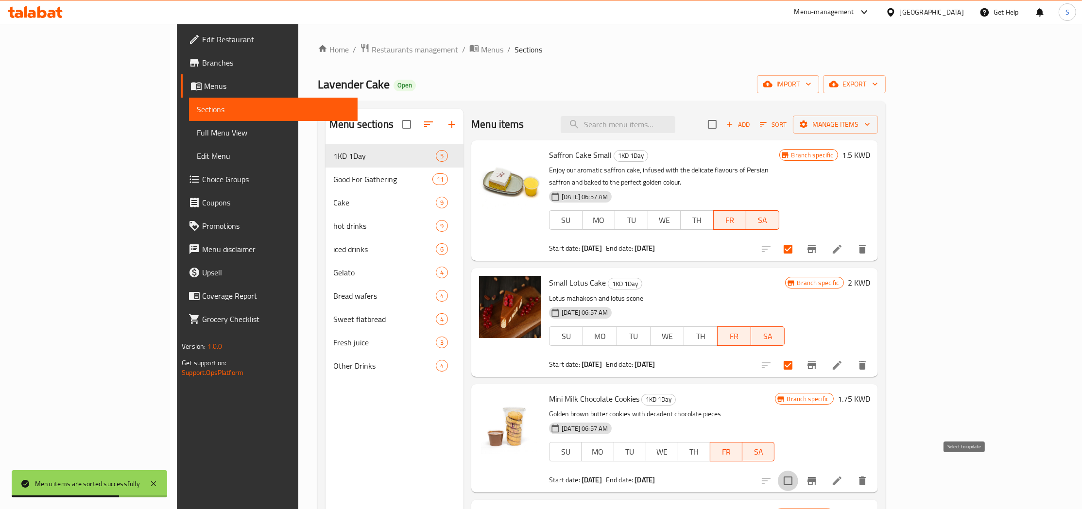
checkbox input "true"
click at [870, 121] on span "Manage items" at bounding box center [835, 125] width 69 height 12
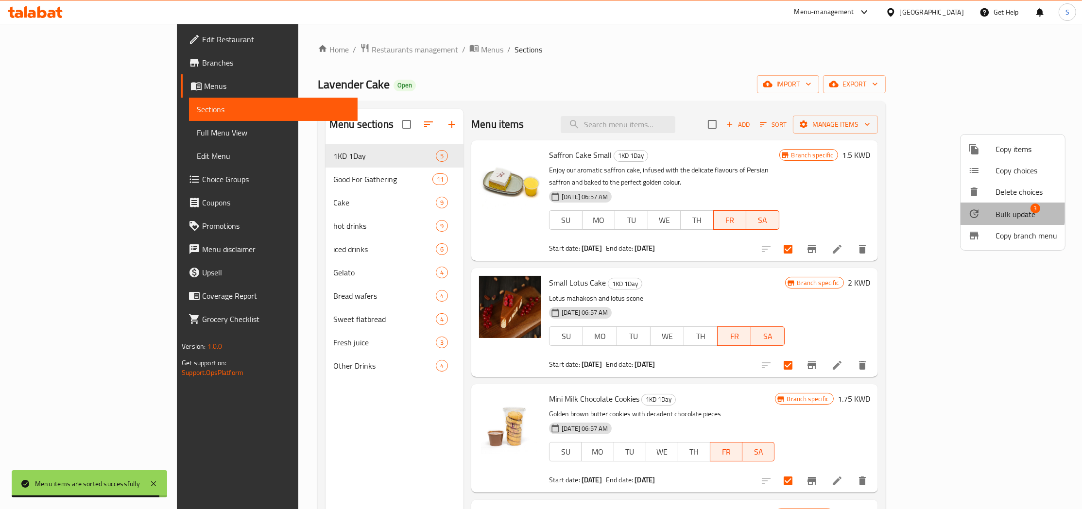
click at [1005, 208] on span "Bulk update" at bounding box center [1015, 214] width 40 height 12
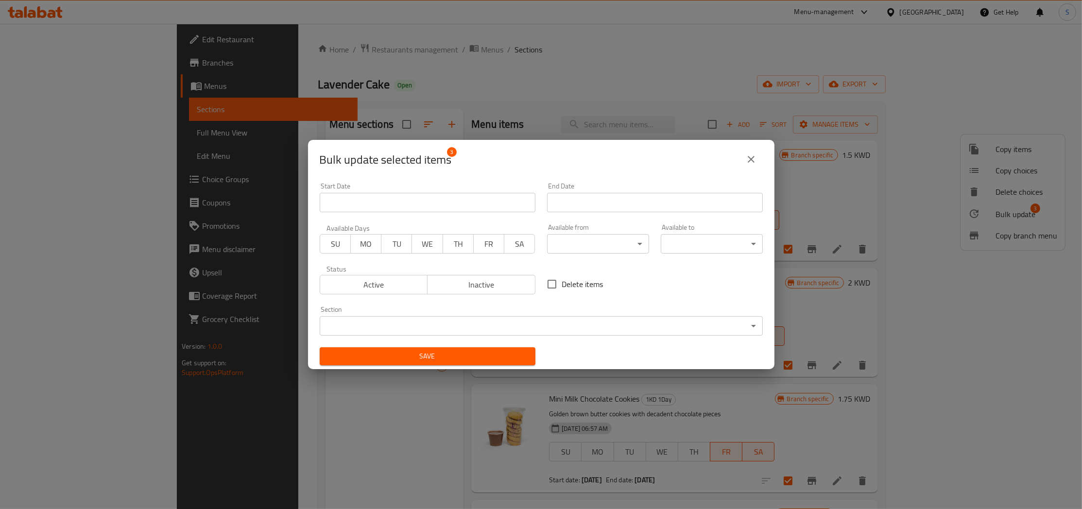
click at [474, 206] on input "Start Date" at bounding box center [428, 202] width 216 height 19
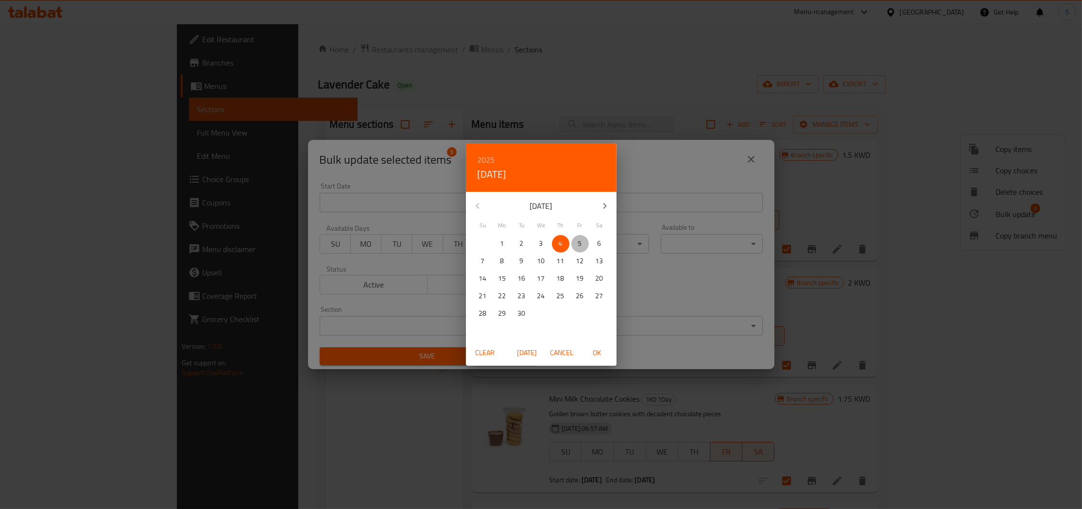
click at [583, 246] on span "5" at bounding box center [579, 244] width 17 height 12
click at [597, 347] on span "OK" at bounding box center [596, 353] width 23 height 12
type input "[DATE]"
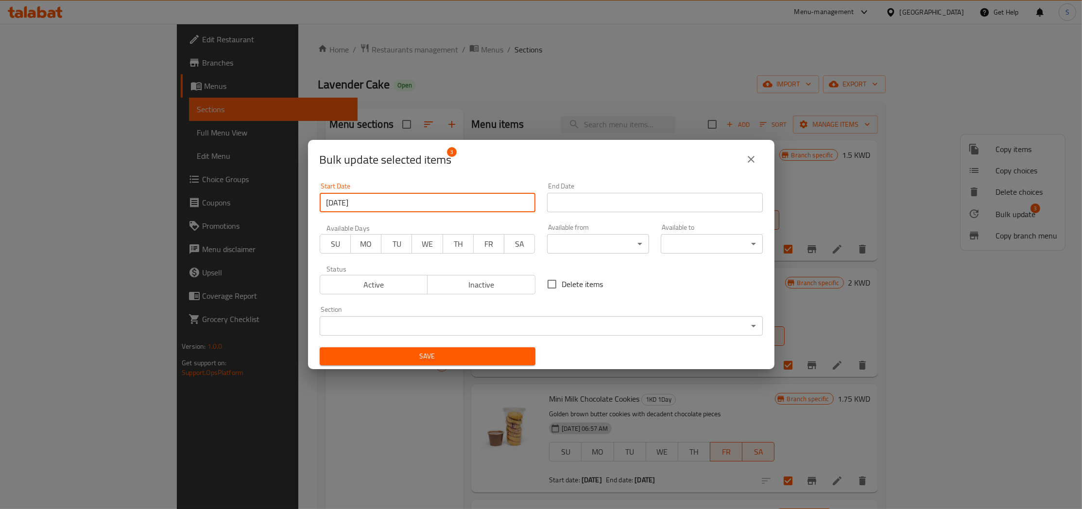
click at [661, 200] on input "Start Date" at bounding box center [655, 202] width 216 height 19
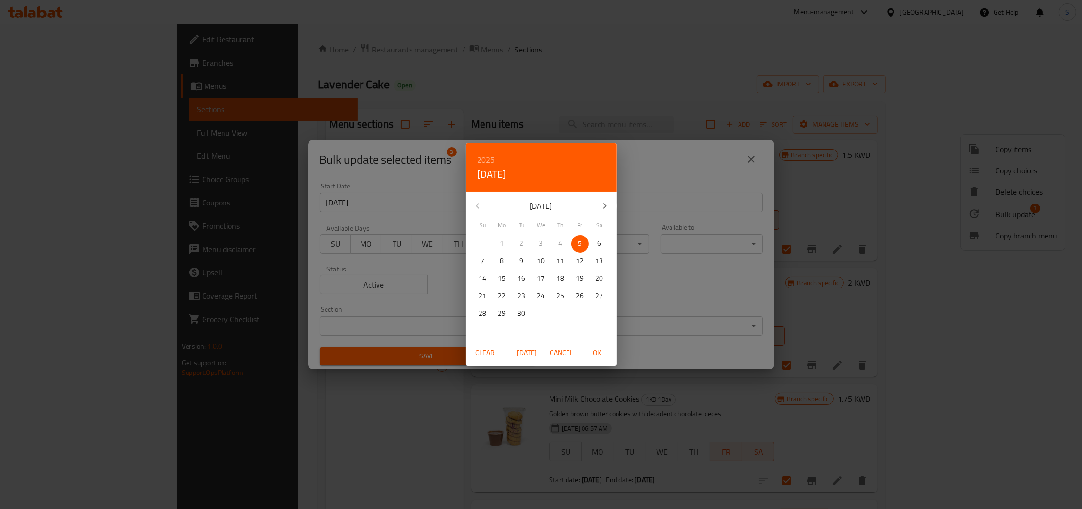
click at [601, 352] on span "OK" at bounding box center [596, 353] width 23 height 12
type input "[DATE]"
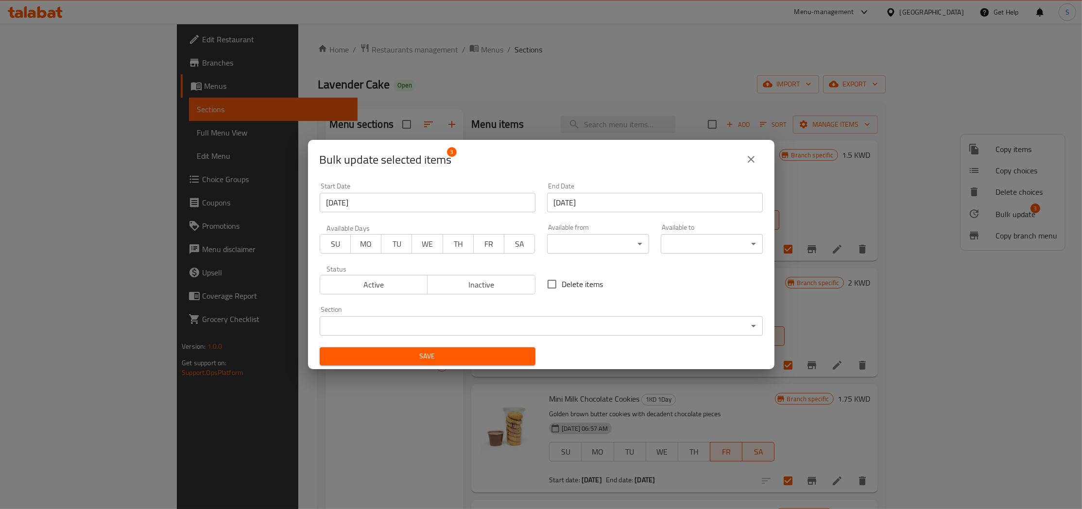
drag, startPoint x: 486, startPoint y: 242, endPoint x: 518, endPoint y: 240, distance: 32.7
click at [518, 240] on div "SU MO TU WE TH FR SA" at bounding box center [428, 238] width 216 height 29
click at [518, 240] on span "SA" at bounding box center [519, 244] width 23 height 14
click at [501, 240] on button "FR" at bounding box center [488, 243] width 31 height 19
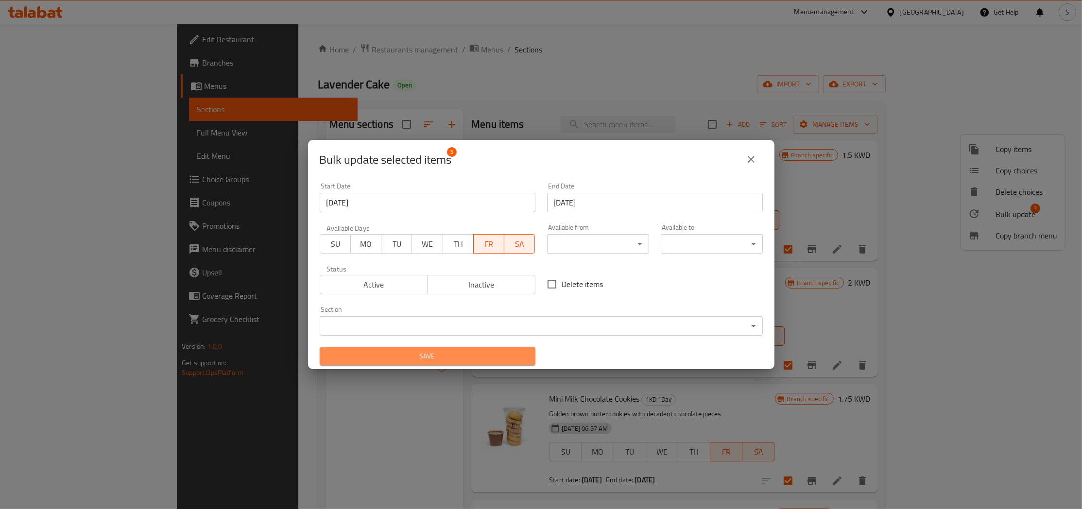
click at [478, 360] on span "Save" at bounding box center [427, 356] width 200 height 12
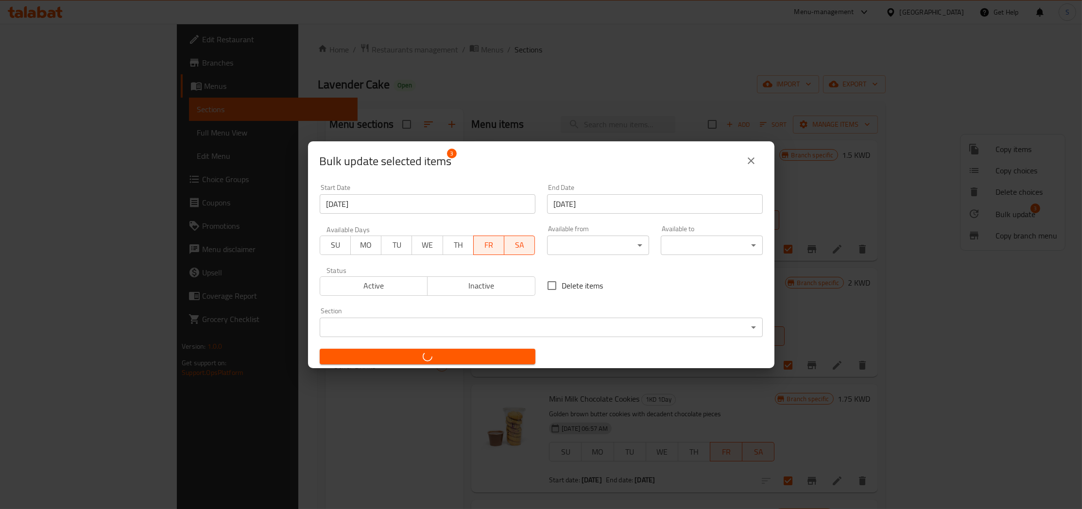
checkbox input "false"
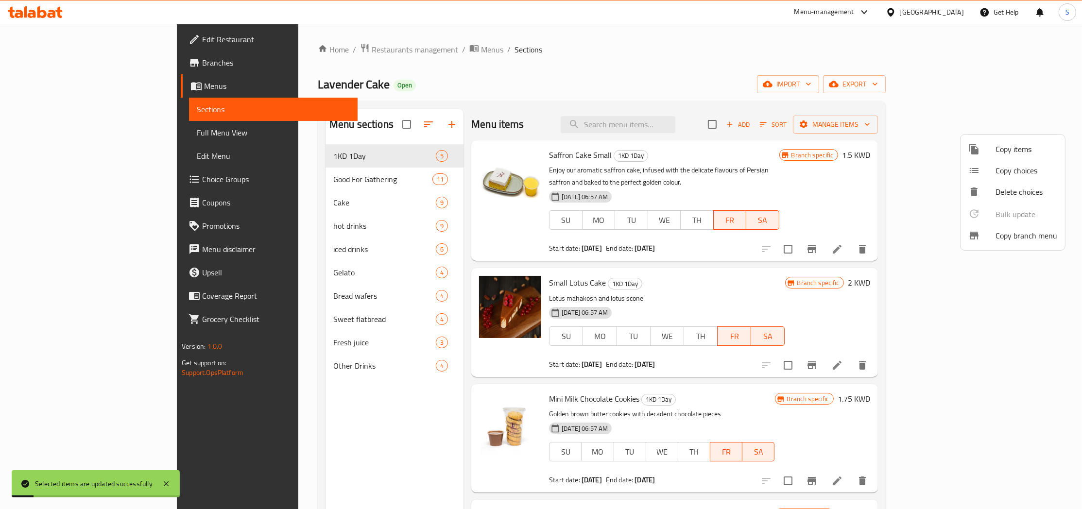
click at [688, 125] on div at bounding box center [541, 254] width 1082 height 509
click at [670, 125] on input "search" at bounding box center [618, 124] width 115 height 17
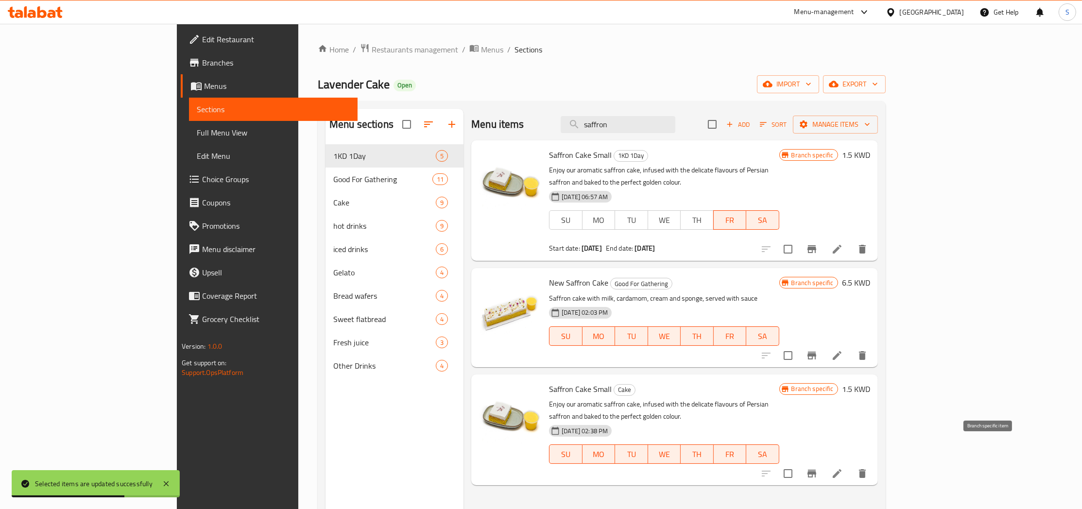
type input "saffron"
click at [816, 470] on icon "Branch-specific-item" at bounding box center [811, 474] width 9 height 8
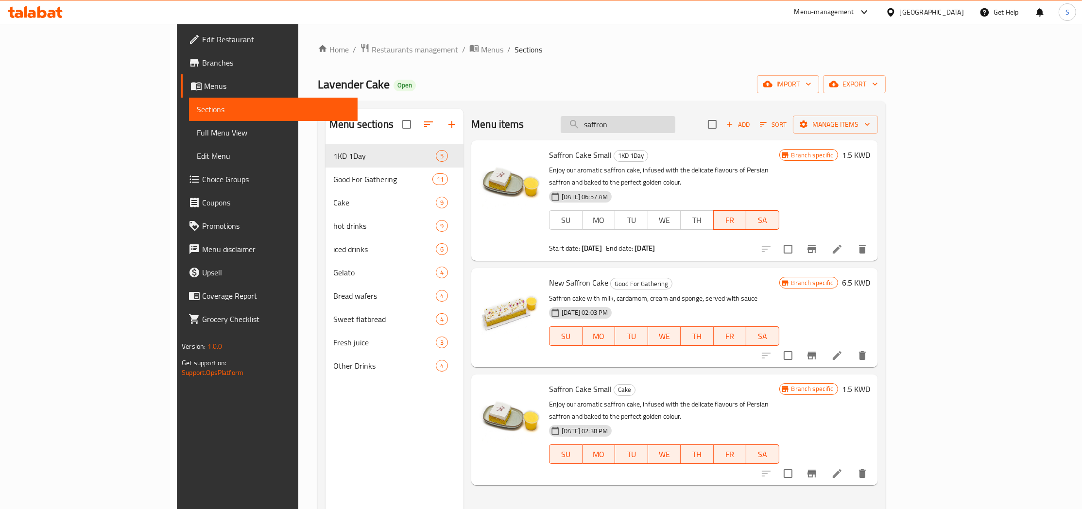
click at [675, 123] on input "saffron" at bounding box center [618, 124] width 115 height 17
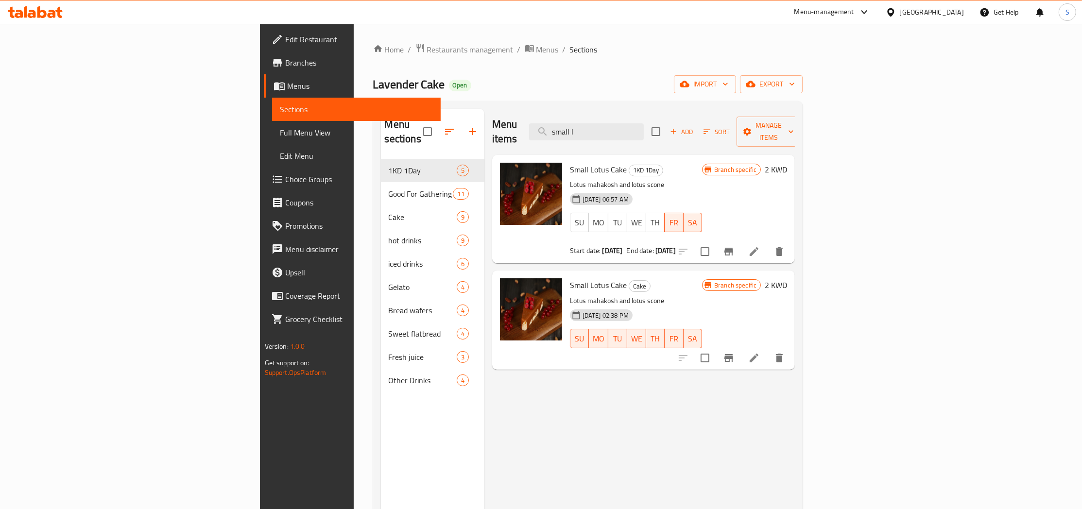
type input "small l"
click at [735, 352] on icon "Branch-specific-item" at bounding box center [729, 358] width 12 height 12
click at [644, 123] on input "small l" at bounding box center [586, 131] width 115 height 17
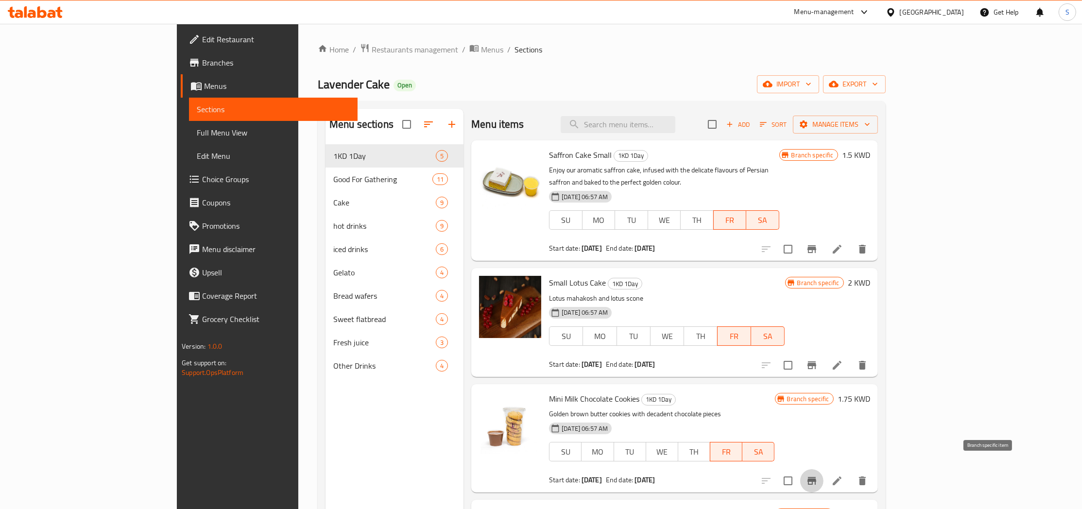
click at [816, 477] on icon "Branch-specific-item" at bounding box center [811, 481] width 9 height 8
click at [549, 156] on span "Saffron Cake Small" at bounding box center [580, 155] width 63 height 15
drag, startPoint x: 511, startPoint y: 156, endPoint x: 553, endPoint y: 157, distance: 41.8
click at [553, 157] on span "Saffron Cake Small" at bounding box center [580, 155] width 63 height 15
copy h6 "Saffron Cake Small"
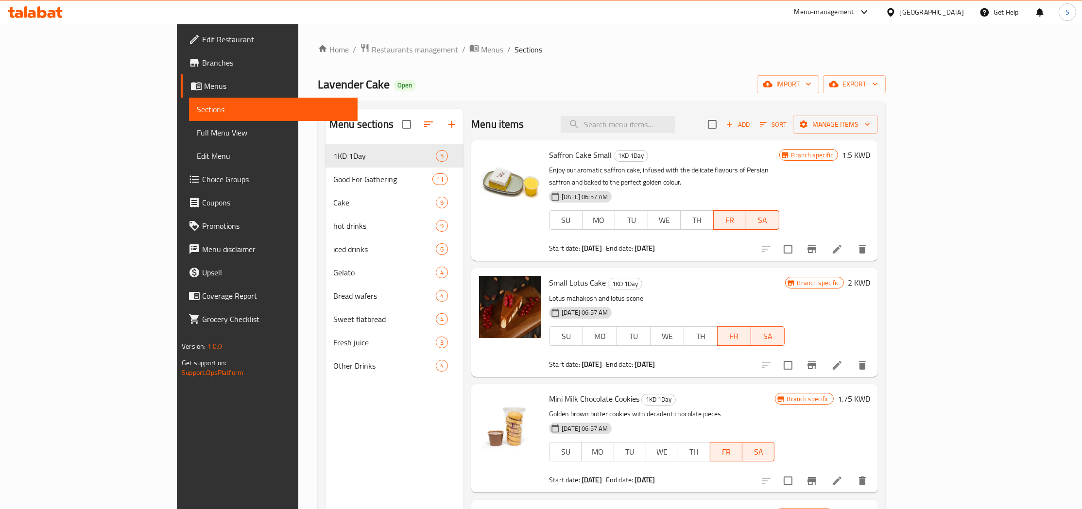
click at [369, 87] on div "Lavender Cake Open import export" at bounding box center [602, 84] width 568 height 18
click at [843, 243] on icon at bounding box center [837, 249] width 12 height 12
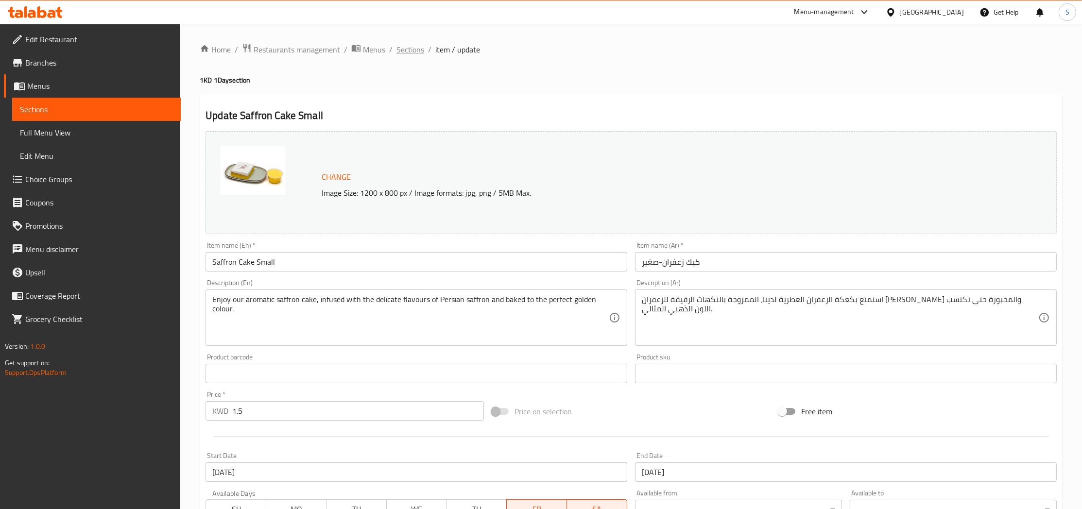
click at [408, 52] on span "Sections" at bounding box center [410, 50] width 28 height 12
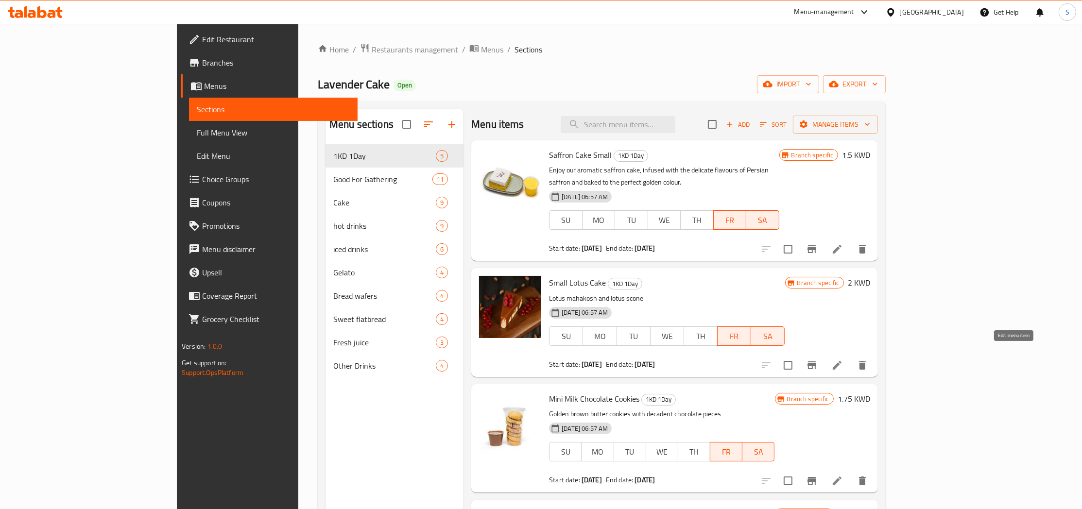
click at [841, 361] on icon at bounding box center [837, 365] width 9 height 9
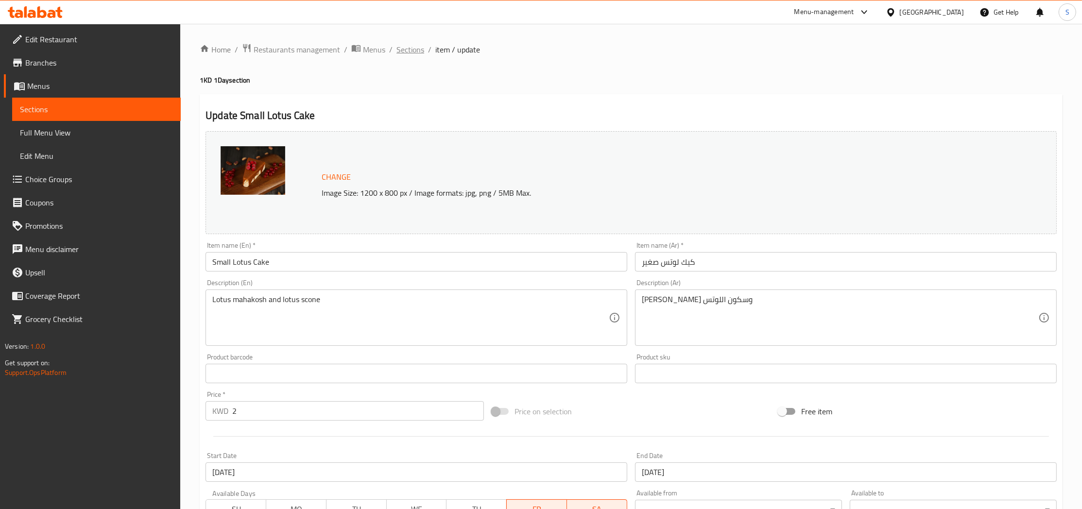
click at [406, 52] on span "Sections" at bounding box center [410, 50] width 28 height 12
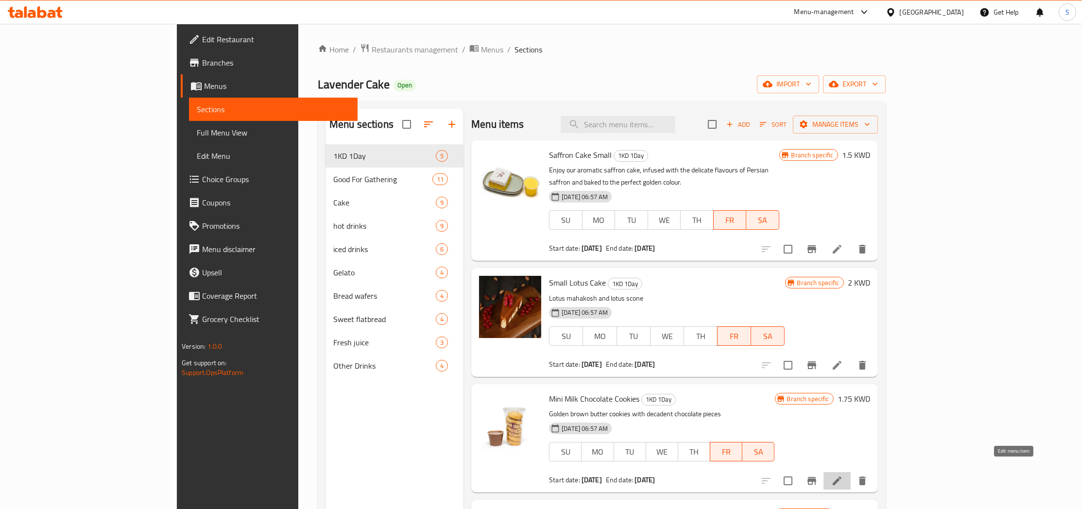
click at [843, 475] on icon at bounding box center [837, 481] width 12 height 12
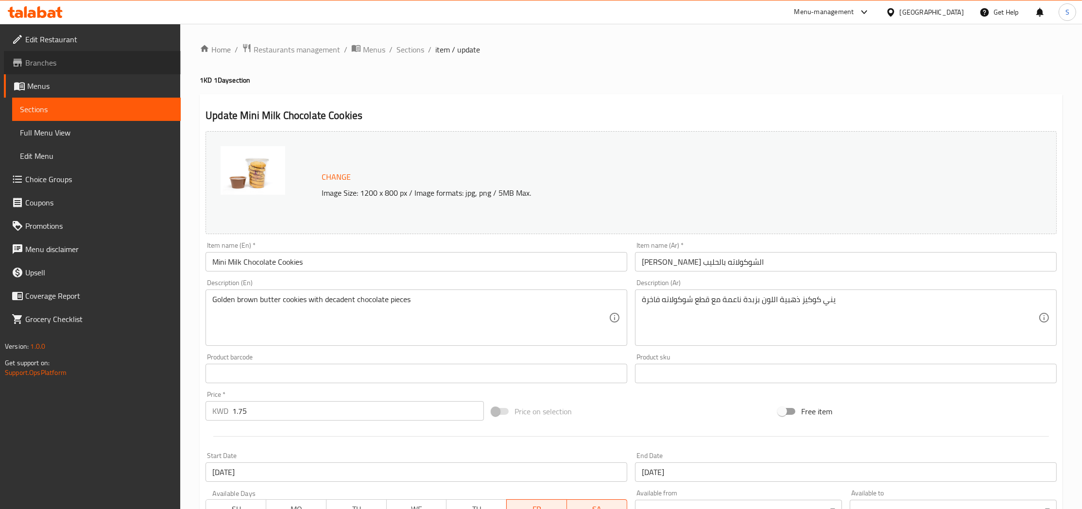
click at [73, 59] on span "Branches" at bounding box center [99, 63] width 148 height 12
